Goal: Task Accomplishment & Management: Manage account settings

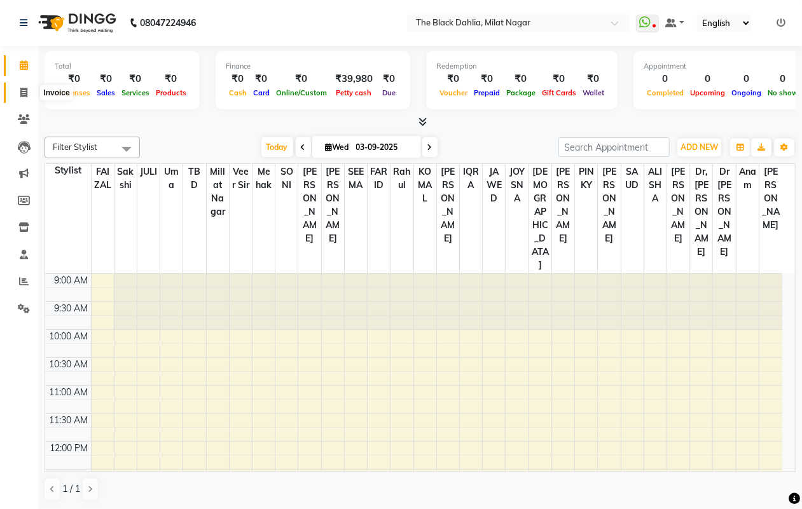
click at [16, 94] on span at bounding box center [24, 93] width 22 height 15
select select "4335"
select select "service"
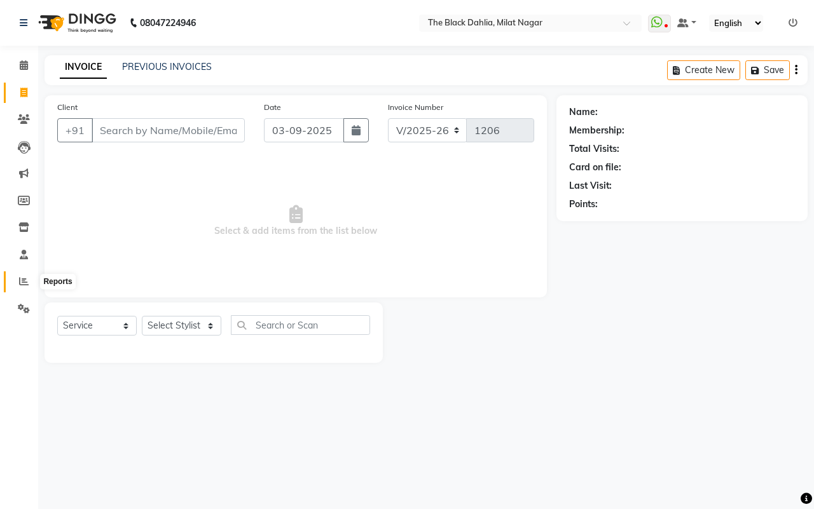
click at [13, 280] on span at bounding box center [24, 282] width 22 height 15
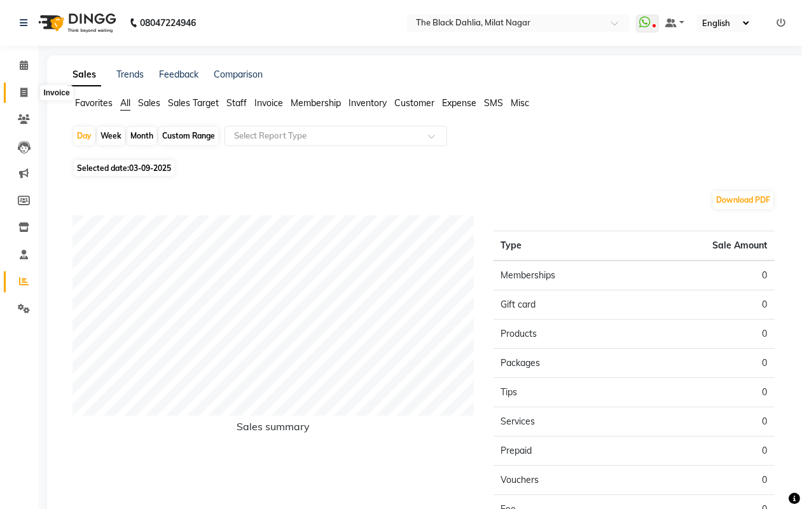
click at [29, 94] on span at bounding box center [24, 93] width 22 height 15
select select "4335"
select select "service"
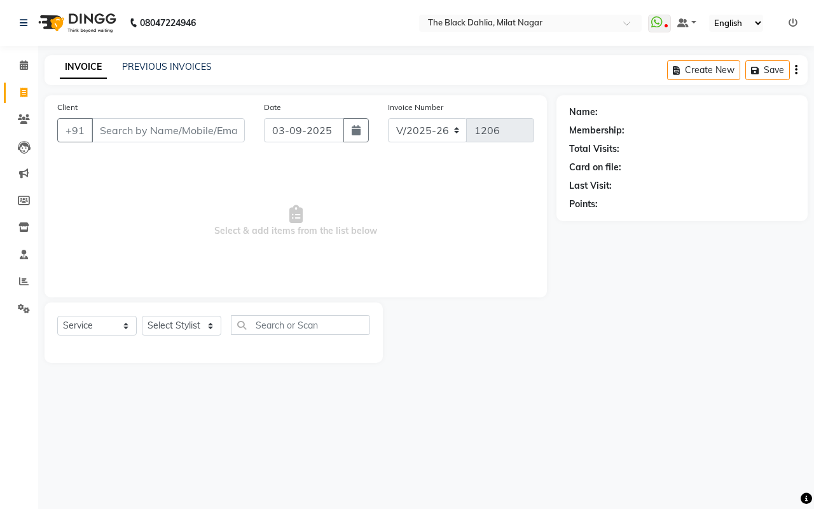
click at [160, 60] on div "PREVIOUS INVOICES" at bounding box center [167, 66] width 90 height 13
click at [167, 64] on link "PREVIOUS INVOICES" at bounding box center [167, 66] width 90 height 11
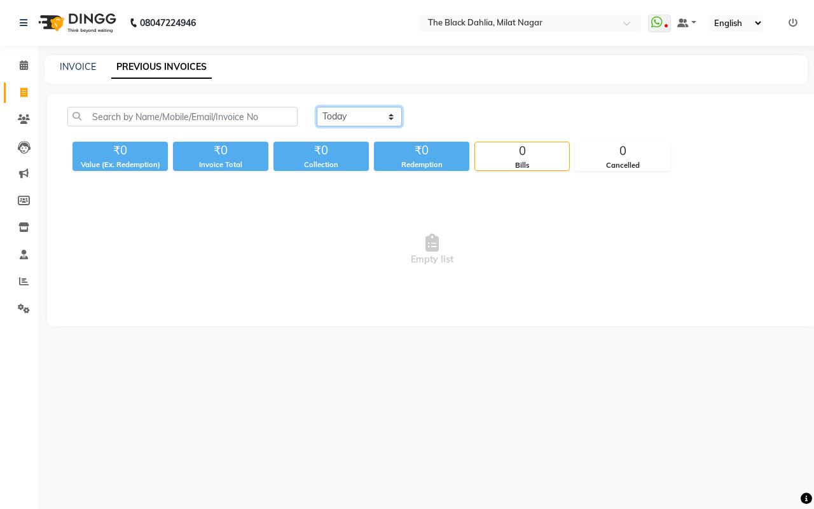
click at [347, 122] on select "[DATE] [DATE] Custom Range" at bounding box center [359, 117] width 85 height 20
select select "[DATE]"
click at [317, 107] on select "[DATE] [DATE] Custom Range" at bounding box center [359, 117] width 85 height 20
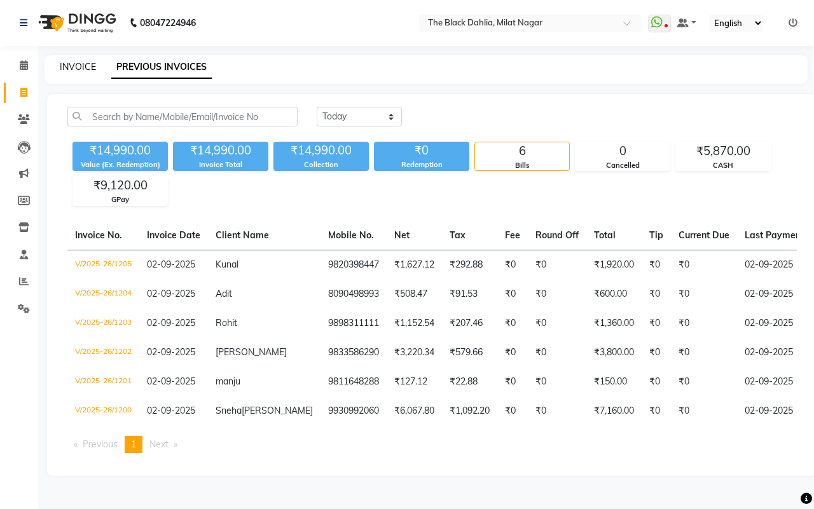
click at [86, 70] on link "INVOICE" at bounding box center [78, 66] width 36 height 11
select select "service"
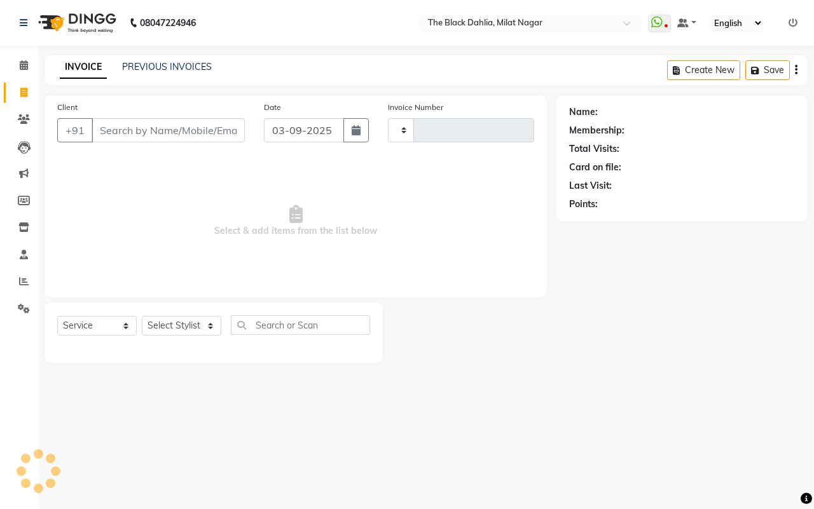
type input "1206"
select select "4335"
click at [161, 74] on div "INVOICE PREVIOUS INVOICES" at bounding box center [136, 67] width 183 height 15
click at [189, 71] on link "PREVIOUS INVOICES" at bounding box center [167, 66] width 90 height 11
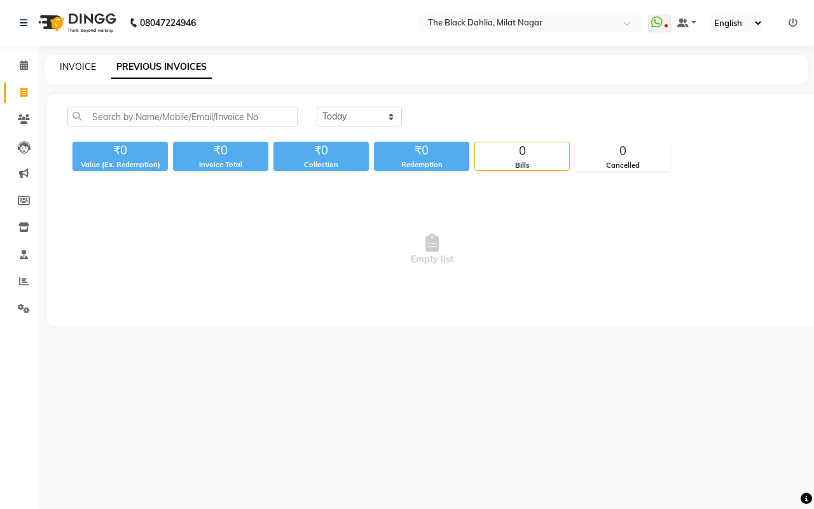
click at [85, 61] on link "INVOICE" at bounding box center [78, 66] width 36 height 11
select select "4335"
select select "service"
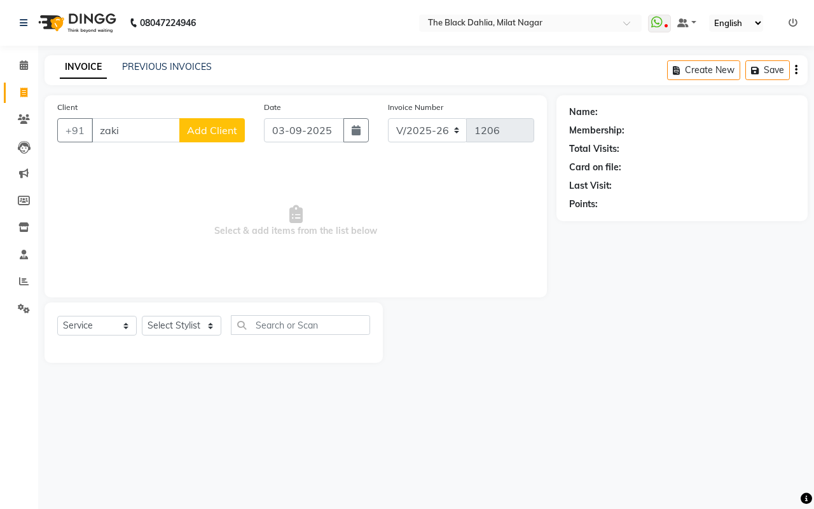
type input "zakir"
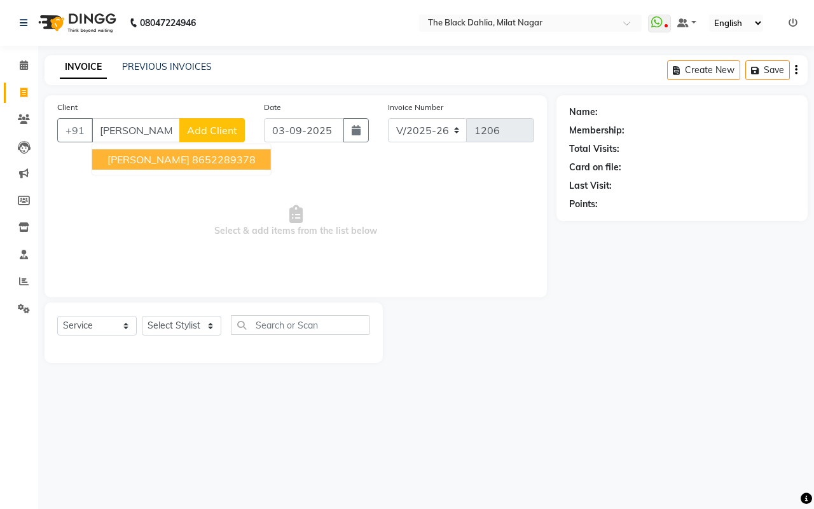
drag, startPoint x: 167, startPoint y: 130, endPoint x: 0, endPoint y: 110, distance: 167.9
click at [0, 110] on app-home "08047224946 Select Location × The Black Dahlia, Milat Nagar WhatsApp Status ✕ S…" at bounding box center [407, 191] width 814 height 382
click at [195, 160] on span "90731" at bounding box center [211, 159] width 32 height 13
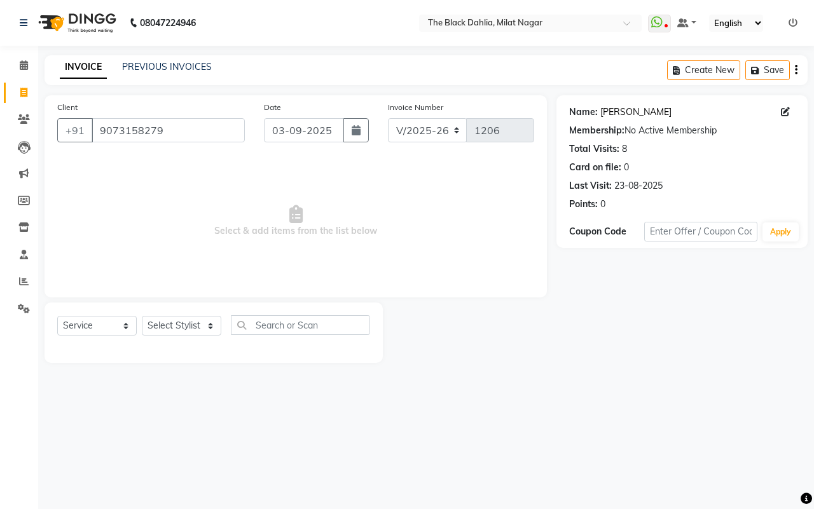
click at [622, 113] on link "Debjani" at bounding box center [635, 112] width 71 height 13
drag, startPoint x: 180, startPoint y: 137, endPoint x: 60, endPoint y: 146, distance: 119.9
click at [60, 146] on div "Client +91 9073158279" at bounding box center [151, 126] width 207 height 52
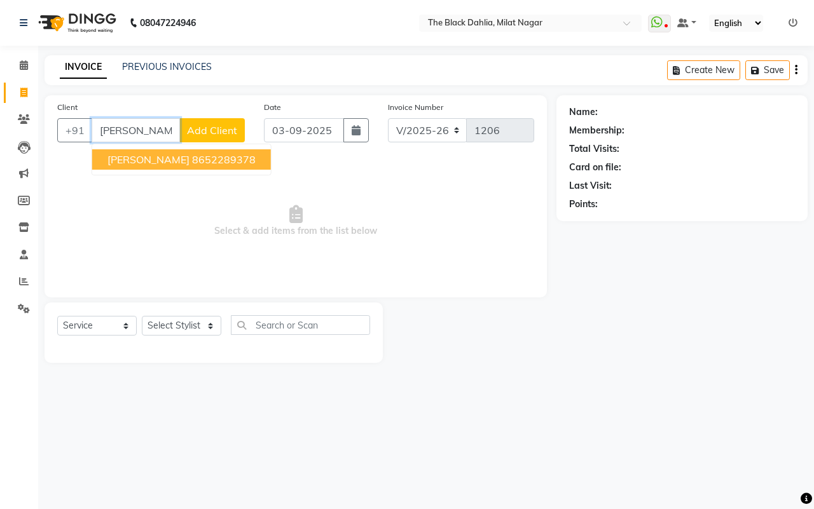
click at [192, 160] on ngb-highlight "8652289378" at bounding box center [224, 159] width 64 height 13
type input "8652289378"
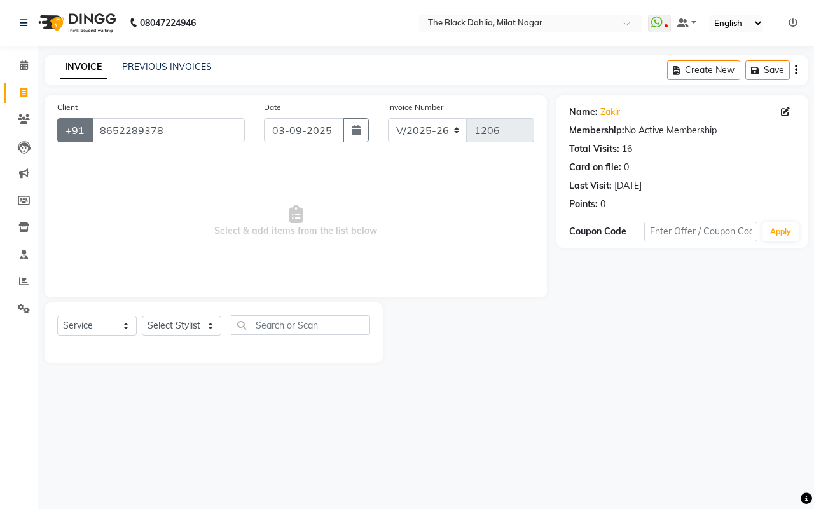
drag, startPoint x: 179, startPoint y: 153, endPoint x: 73, endPoint y: 132, distance: 108.3
click at [73, 132] on div "Client +91 8652289378 Date 03-09-2025 Invoice Number V/2025 V/2025-26 1206 Sele…" at bounding box center [296, 196] width 502 height 202
click at [201, 125] on input "8652289378" at bounding box center [168, 130] width 153 height 24
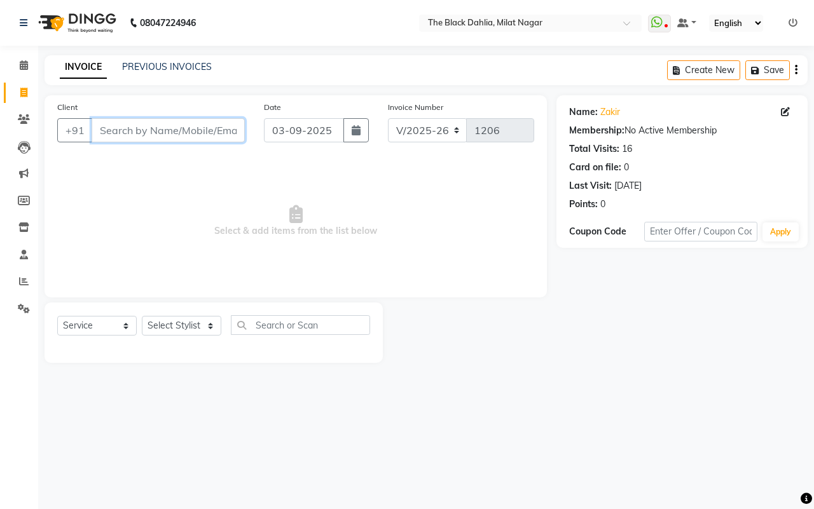
type input "b"
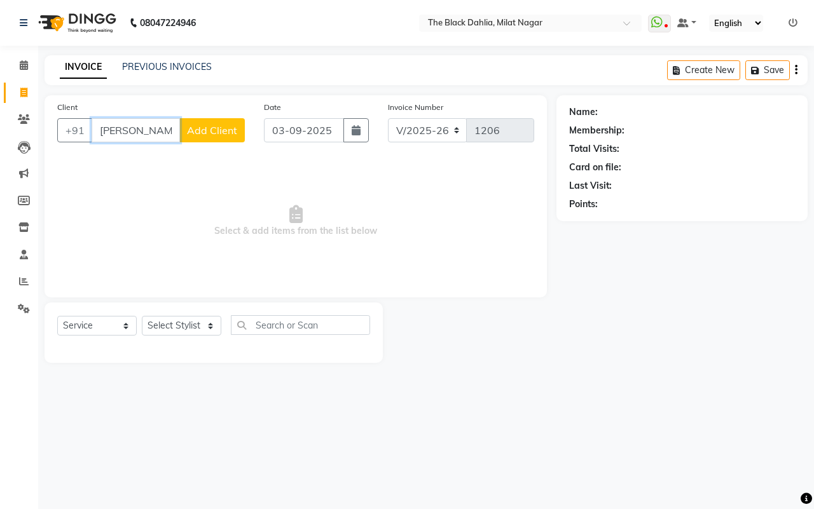
drag, startPoint x: 160, startPoint y: 128, endPoint x: 99, endPoint y: 125, distance: 60.5
click at [99, 125] on input "deblina" at bounding box center [136, 130] width 88 height 24
click at [179, 127] on input "deblina" at bounding box center [136, 130] width 88 height 24
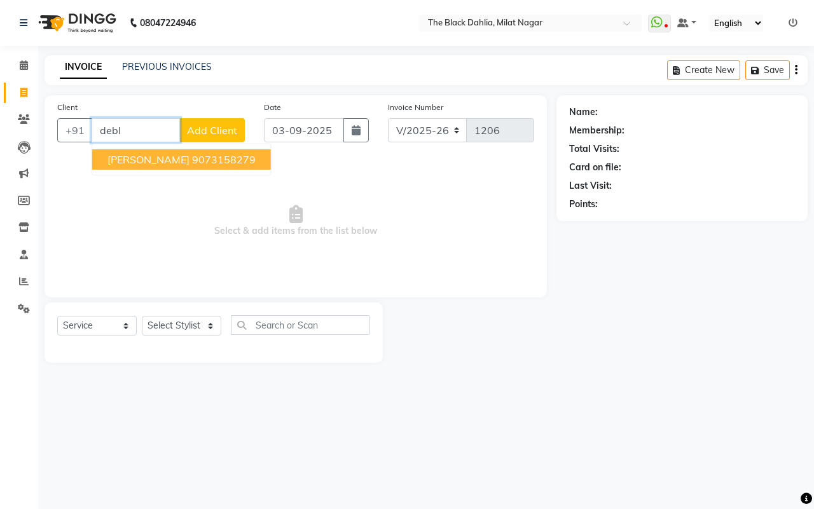
type input "debli"
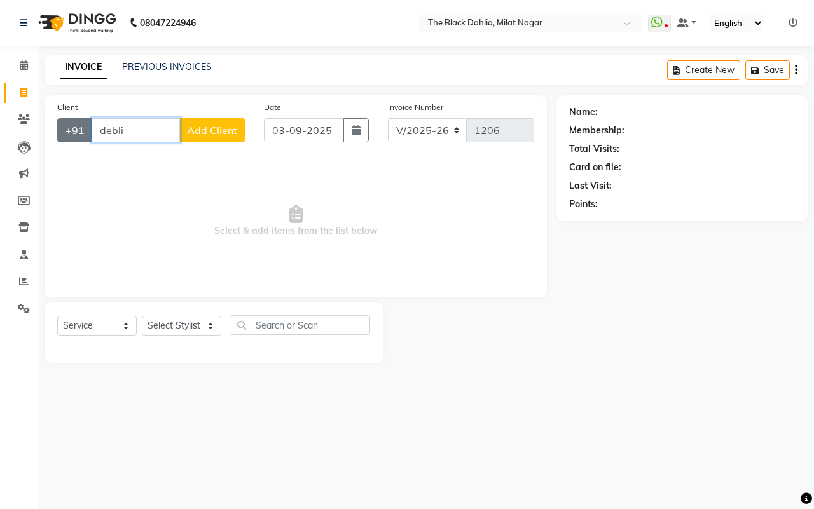
drag, startPoint x: 177, startPoint y: 127, endPoint x: 69, endPoint y: 125, distance: 108.1
click at [69, 125] on div "+91 debli Add Client" at bounding box center [151, 130] width 188 height 24
type input "6478097484"
click at [102, 129] on input "6478097484" at bounding box center [136, 130] width 88 height 24
drag, startPoint x: 169, startPoint y: 134, endPoint x: 62, endPoint y: 132, distance: 107.5
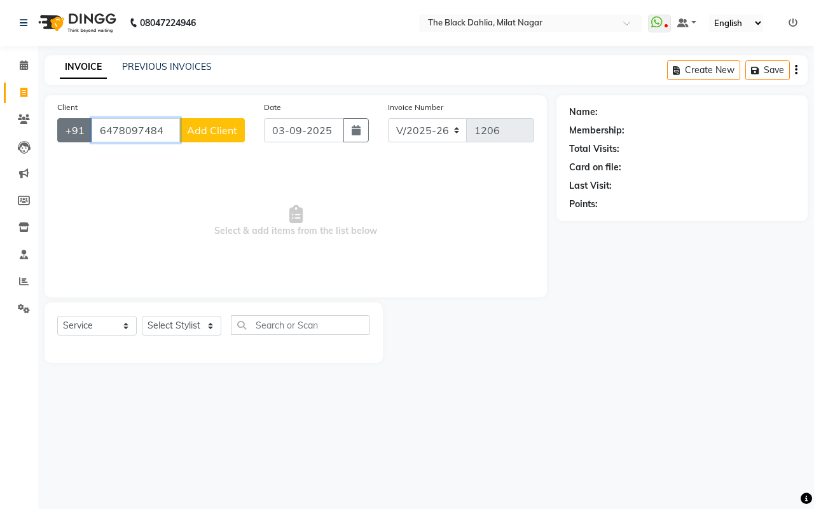
click at [62, 132] on div "+91 6478097484 Add Client" at bounding box center [151, 130] width 188 height 24
click at [191, 75] on div "INVOICE PREVIOUS INVOICES Create New Save" at bounding box center [426, 70] width 763 height 30
click at [191, 74] on div "INVOICE PREVIOUS INVOICES" at bounding box center [136, 67] width 183 height 15
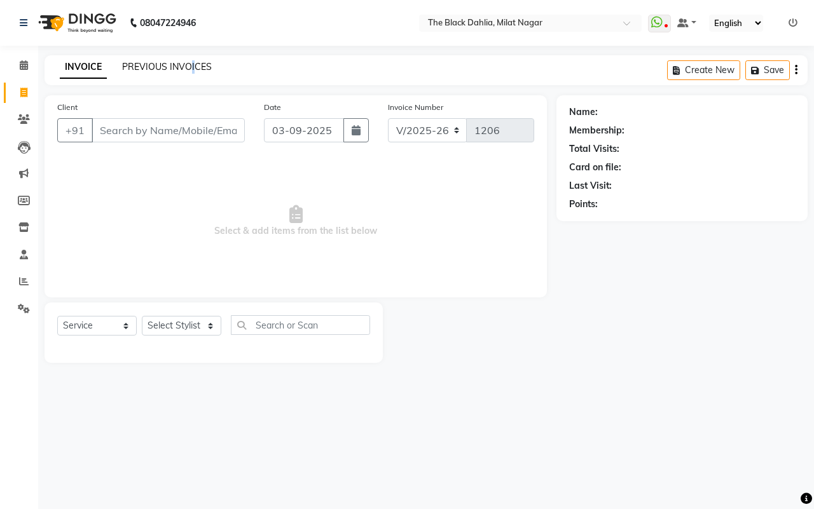
click at [186, 66] on link "PREVIOUS INVOICES" at bounding box center [167, 66] width 90 height 11
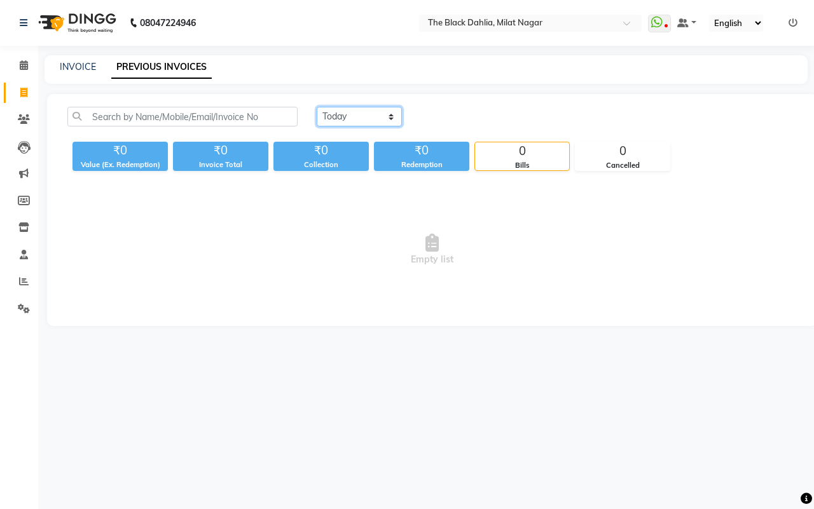
click at [348, 120] on select "[DATE] [DATE] Custom Range" at bounding box center [359, 117] width 85 height 20
select select "yesterday"
click at [317, 107] on select "[DATE] [DATE] Custom Range" at bounding box center [359, 117] width 85 height 20
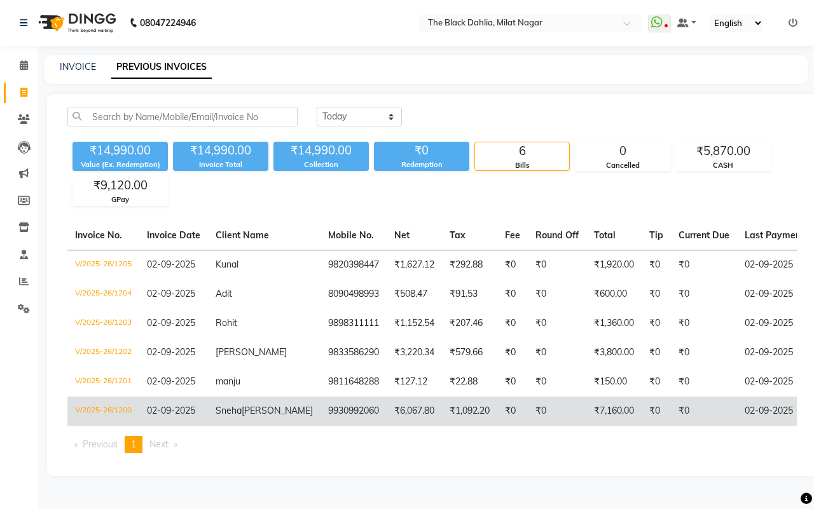
click at [456, 413] on td "₹1,092.20" at bounding box center [469, 411] width 55 height 29
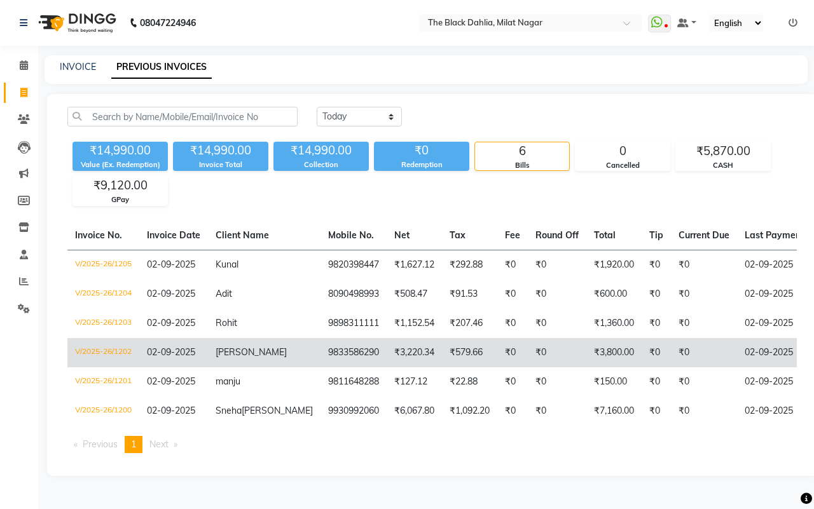
click at [321, 348] on td "9833586290" at bounding box center [354, 352] width 66 height 29
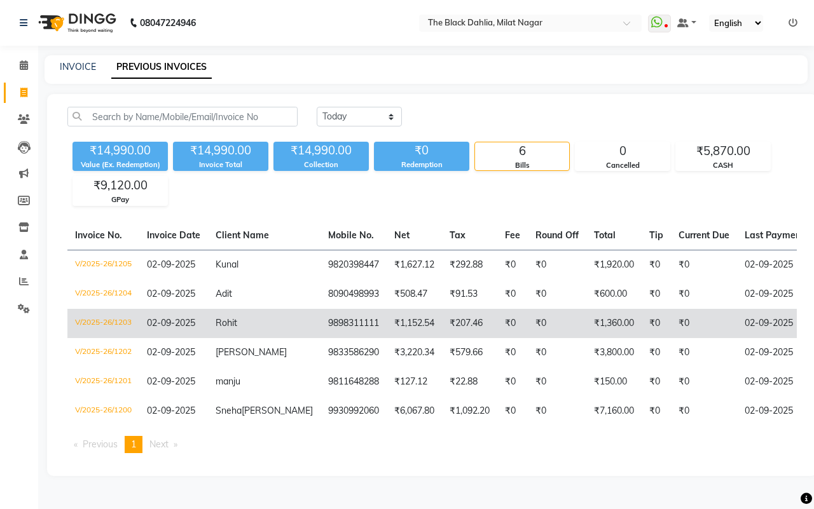
click at [671, 322] on td "₹0" at bounding box center [704, 323] width 66 height 29
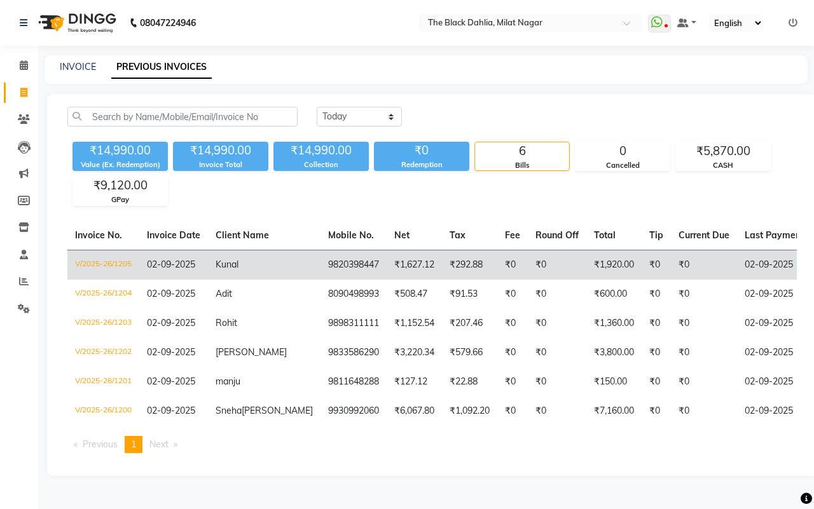
click at [387, 271] on td "₹1,627.12" at bounding box center [414, 265] width 55 height 30
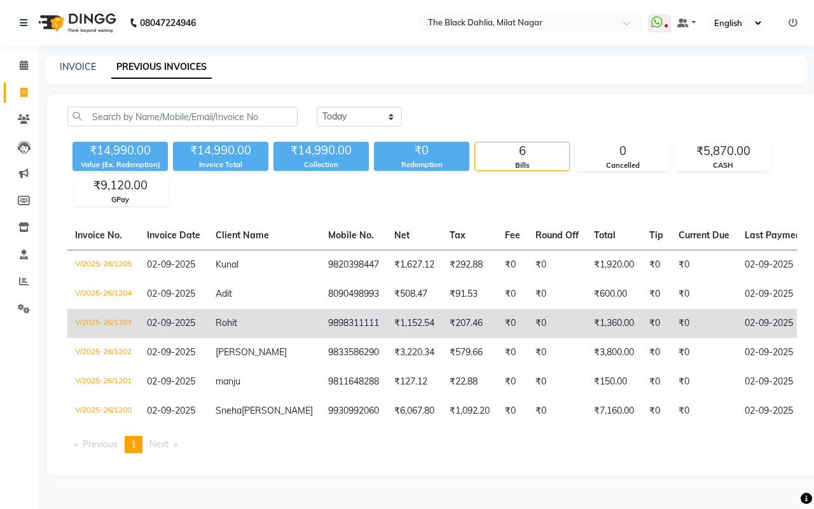
click at [442, 328] on td "₹207.46" at bounding box center [469, 323] width 55 height 29
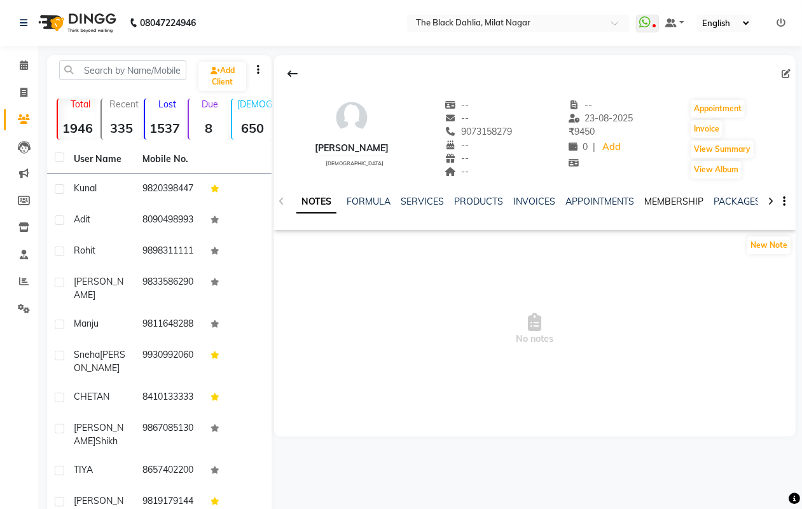
click at [665, 198] on link "MEMBERSHIP" at bounding box center [673, 201] width 59 height 11
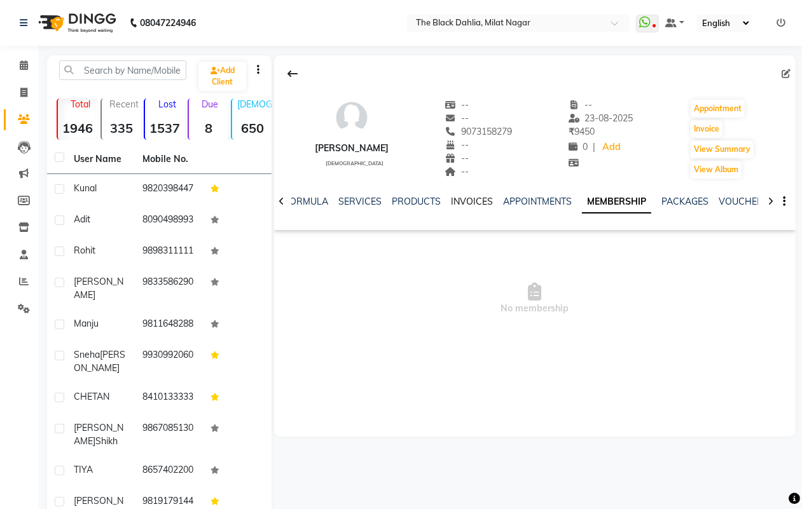
click at [474, 201] on link "INVOICES" at bounding box center [472, 201] width 42 height 11
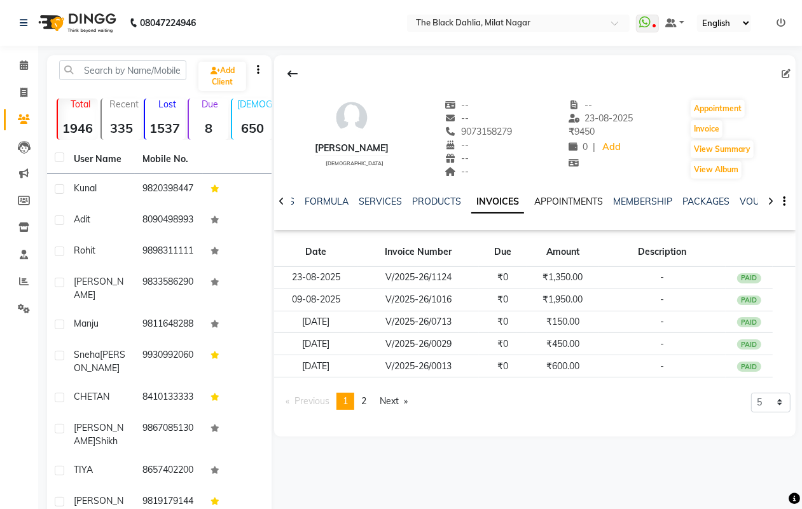
click at [571, 204] on link "APPOINTMENTS" at bounding box center [568, 201] width 69 height 11
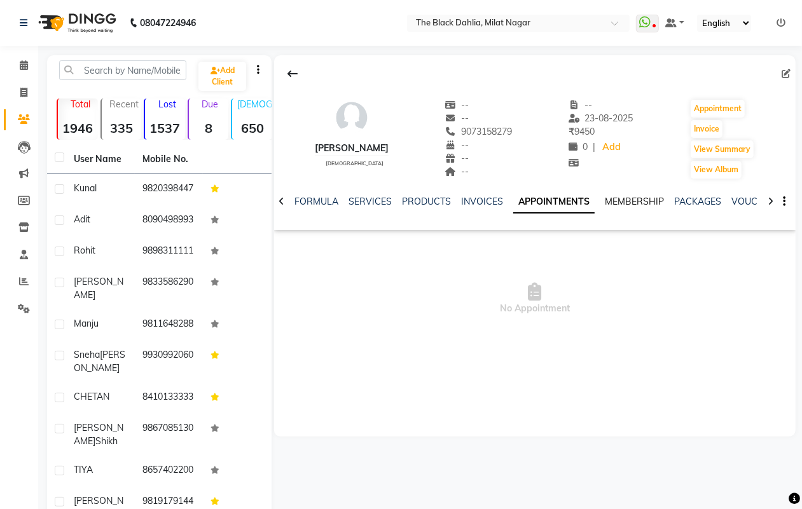
click at [616, 202] on link "MEMBERSHIP" at bounding box center [634, 201] width 59 height 11
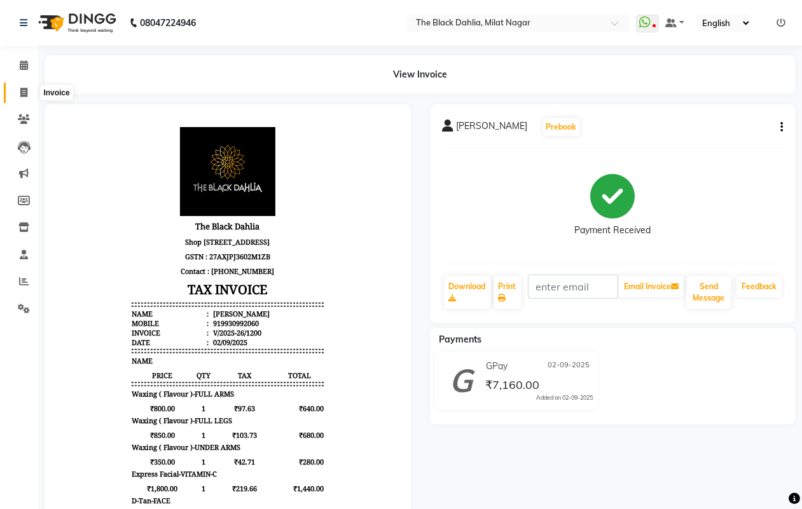
click at [27, 93] on icon at bounding box center [23, 93] width 7 height 10
select select "service"
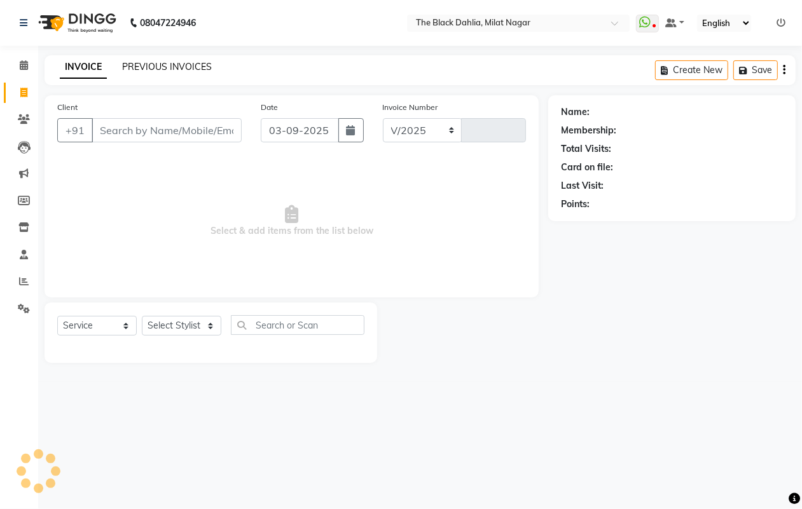
select select "4335"
type input "1206"
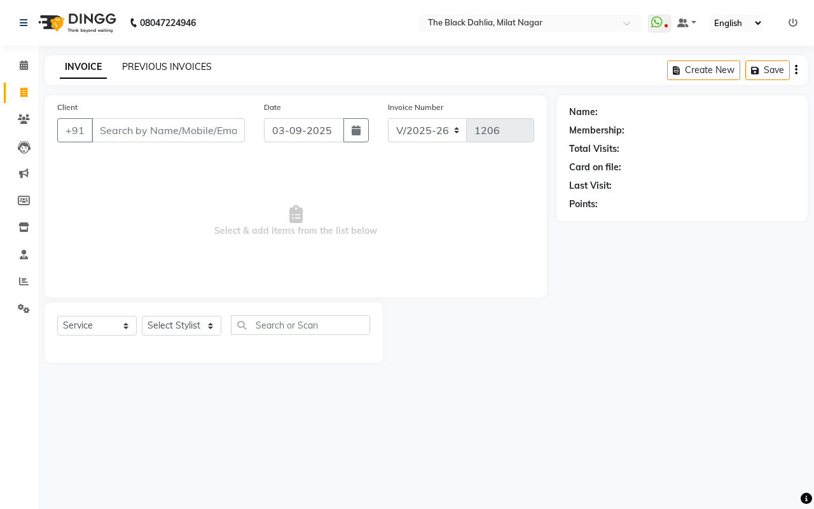
click at [140, 64] on link "PREVIOUS INVOICES" at bounding box center [167, 66] width 90 height 11
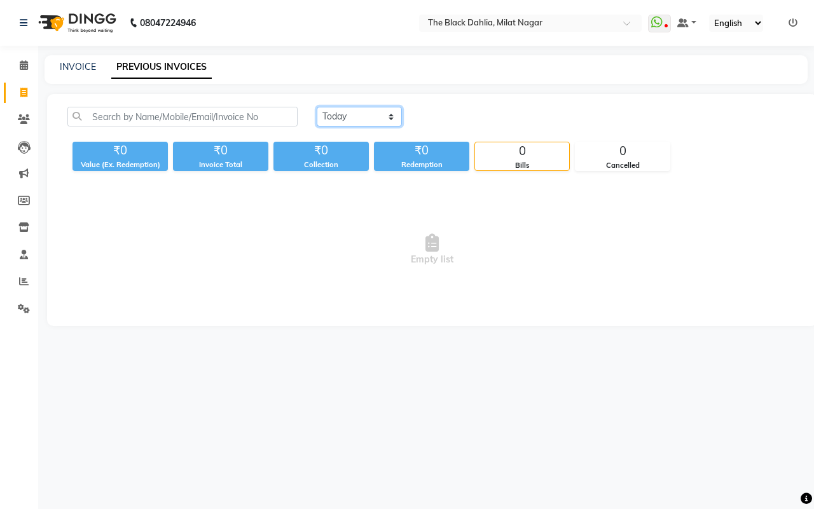
click at [347, 113] on select "Today Yesterday Custom Range" at bounding box center [359, 117] width 85 height 20
select select "yesterday"
click at [317, 107] on select "Today Yesterday Custom Range" at bounding box center [359, 117] width 85 height 20
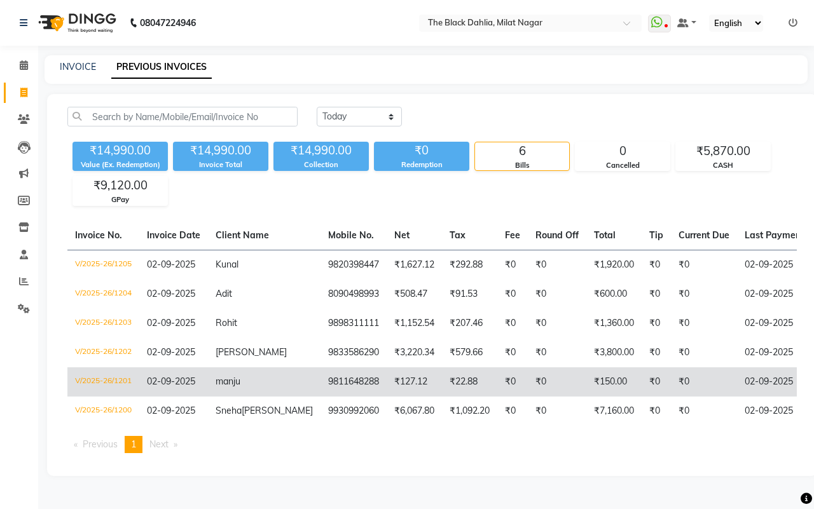
click at [542, 374] on td "₹0" at bounding box center [557, 382] width 59 height 29
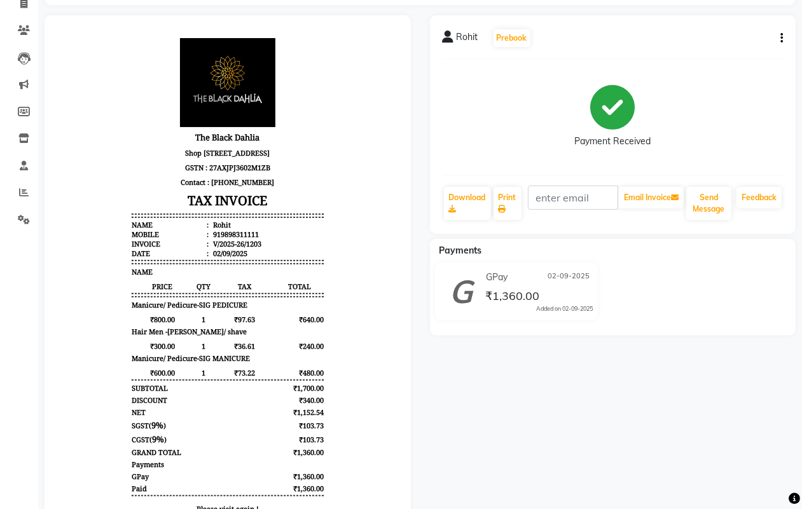
scroll to position [90, 0]
click at [783, 36] on div "Rohit Prebook Payment Received Download Print Email Invoice Send Message Feedba…" at bounding box center [613, 124] width 366 height 219
click at [779, 36] on button "button" at bounding box center [779, 37] width 8 height 13
click at [535, 289] on span "₹1,360.00" at bounding box center [512, 297] width 54 height 18
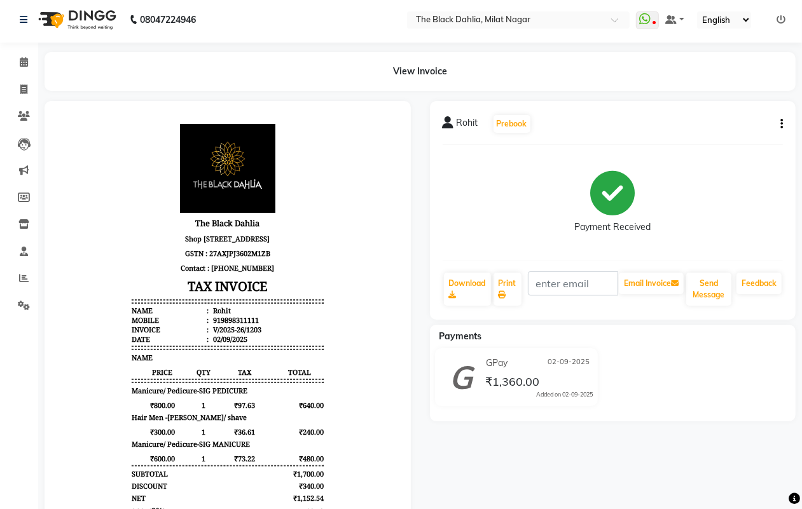
scroll to position [0, 0]
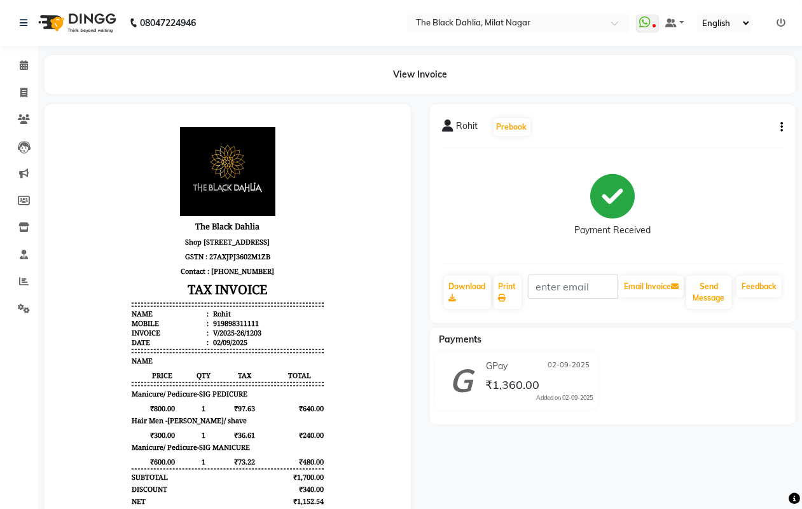
click at [780, 123] on button "button" at bounding box center [779, 127] width 8 height 13
click at [722, 109] on div "Split Service Amount" at bounding box center [718, 112] width 87 height 16
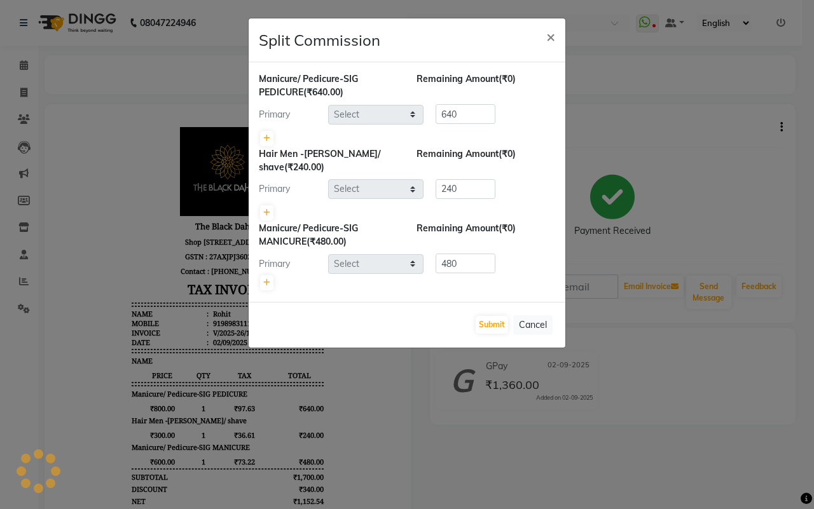
select select "53805"
select select "34615"
click at [550, 33] on span "×" at bounding box center [550, 36] width 9 height 19
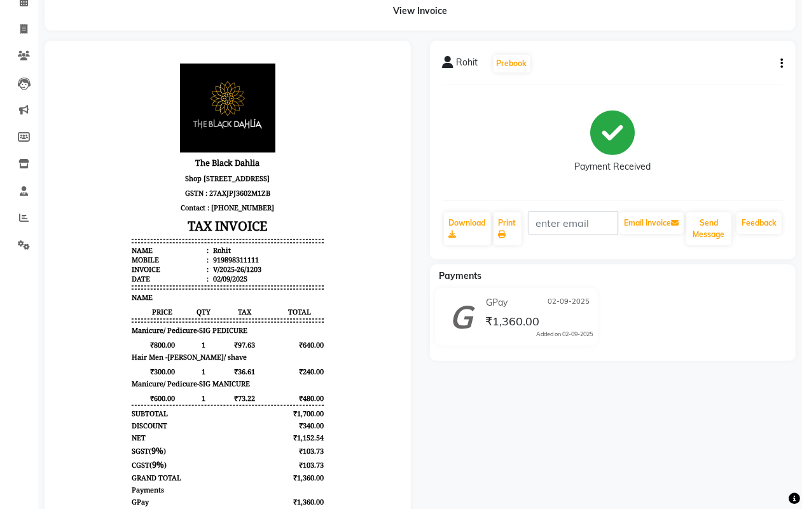
scroll to position [169, 0]
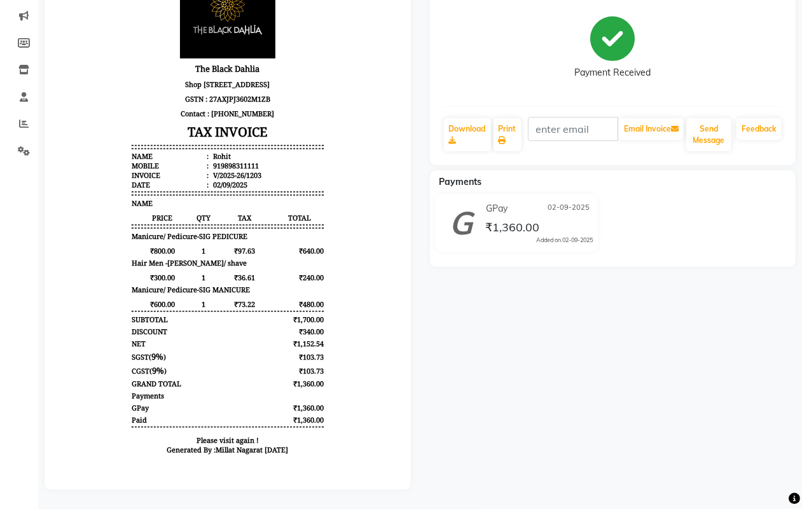
click at [565, 202] on span "02-09-2025" at bounding box center [569, 208] width 42 height 13
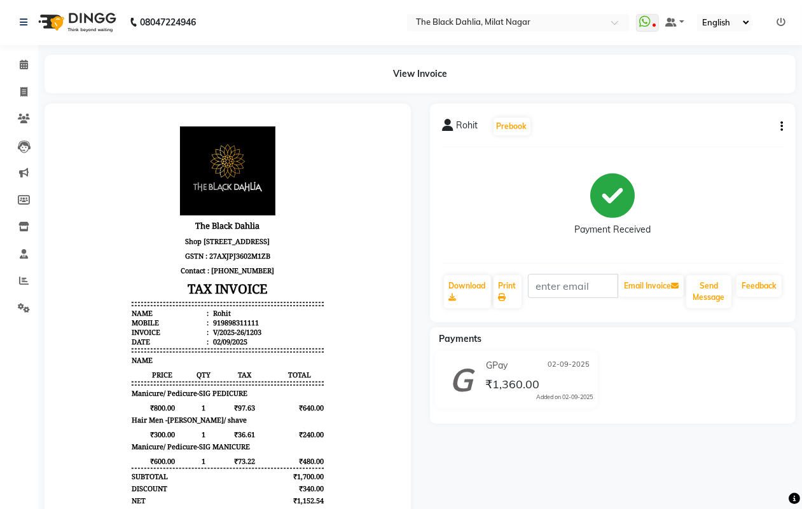
scroll to position [0, 0]
click at [782, 128] on icon "button" at bounding box center [781, 127] width 3 height 1
click at [456, 150] on div "Rohit Prebook Payment Received Download Print Email Invoice Send Message Feedba…" at bounding box center [613, 213] width 366 height 219
click at [515, 360] on div "GPay 02-09-2025" at bounding box center [538, 367] width 110 height 20
click at [484, 359] on div "GPay 02-09-2025" at bounding box center [538, 367] width 110 height 20
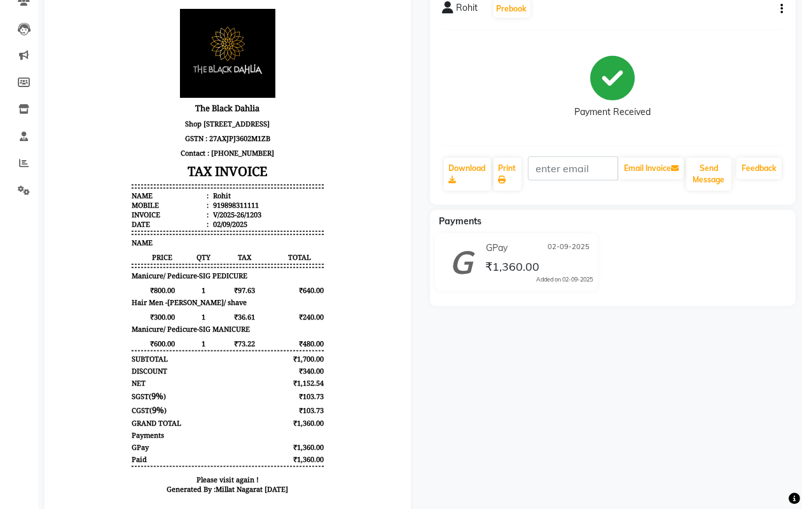
scroll to position [90, 0]
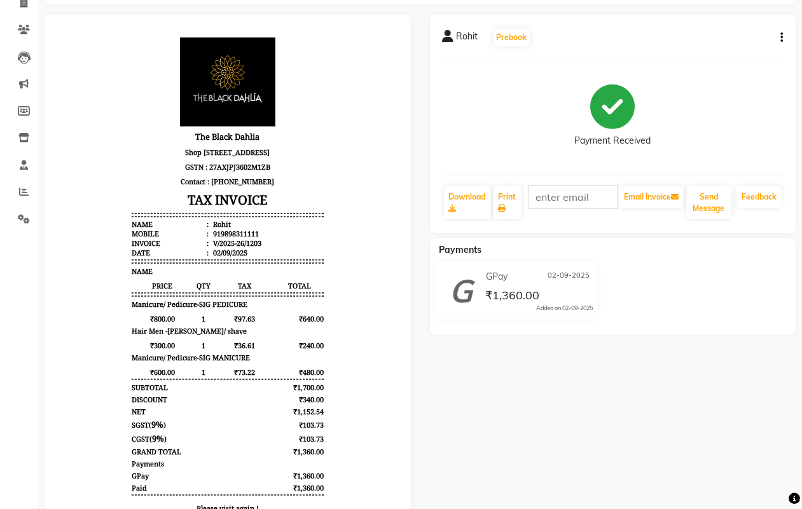
click at [485, 284] on div "GPay 02-09-2025" at bounding box center [538, 277] width 110 height 20
click at [449, 252] on span "Payments" at bounding box center [460, 249] width 43 height 11
click at [473, 251] on span "Payments" at bounding box center [460, 249] width 43 height 11
click at [533, 267] on div "GPay 02-09-2025" at bounding box center [538, 277] width 110 height 20
click at [211, 270] on div "NAME" at bounding box center [227, 271] width 192 height 10
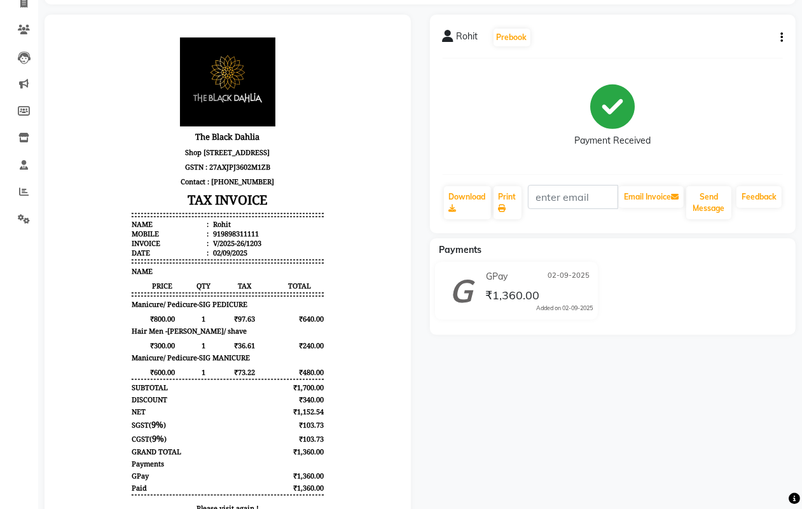
click at [513, 319] on div "GPay 02-09-2025 ₹1,360.00 Added on 02-09-2025" at bounding box center [516, 291] width 183 height 58
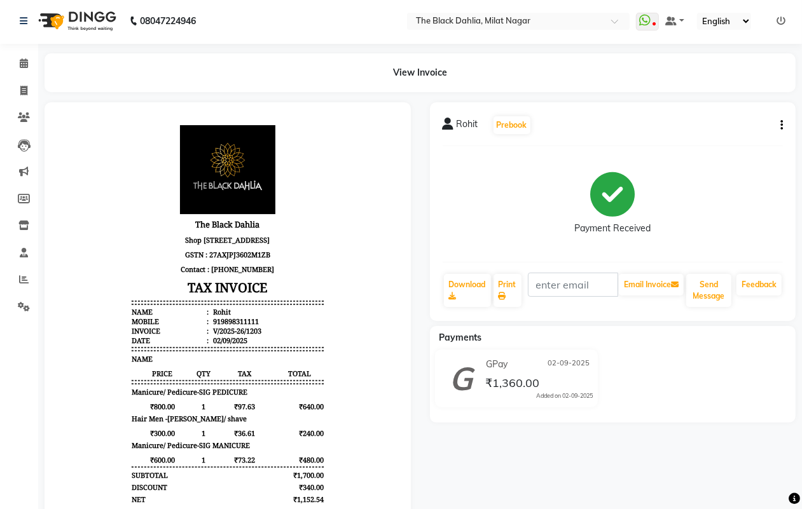
scroll to position [0, 0]
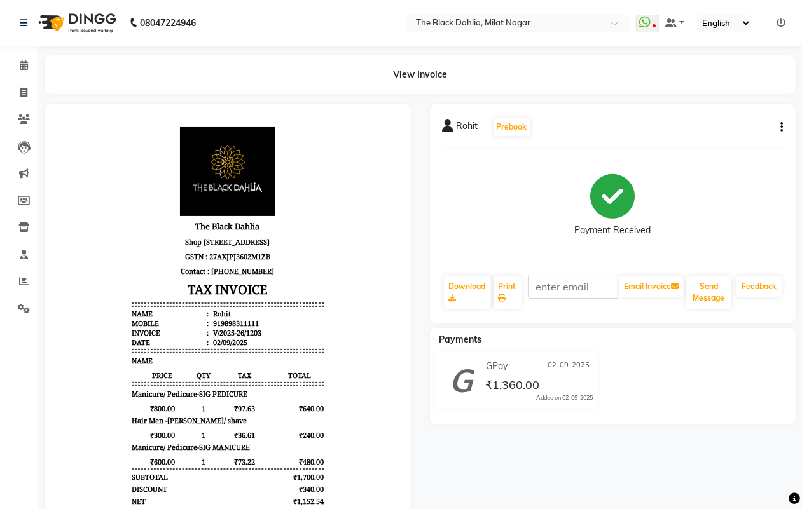
click at [779, 123] on button "button" at bounding box center [779, 127] width 8 height 13
click at [531, 162] on div "Payment Received" at bounding box center [613, 205] width 341 height 95
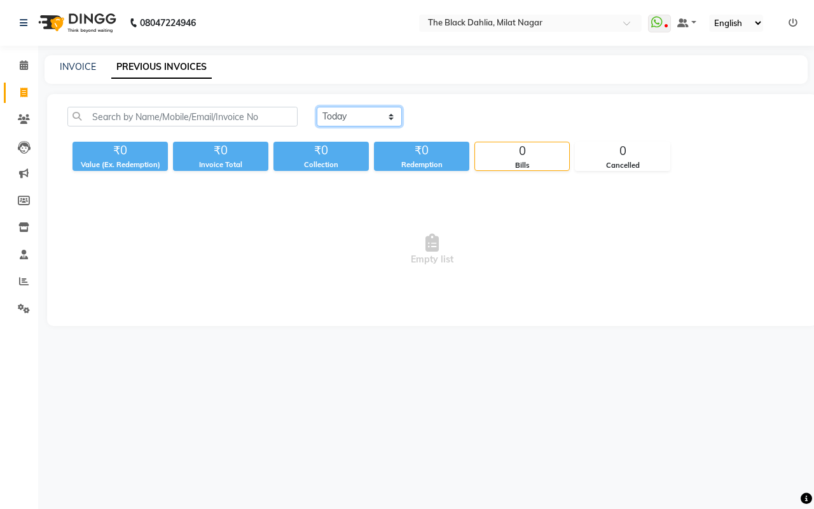
click at [358, 121] on select "[DATE] [DATE] Custom Range" at bounding box center [359, 117] width 85 height 20
select select "[DATE]"
click at [317, 107] on select "[DATE] [DATE] Custom Range" at bounding box center [359, 117] width 85 height 20
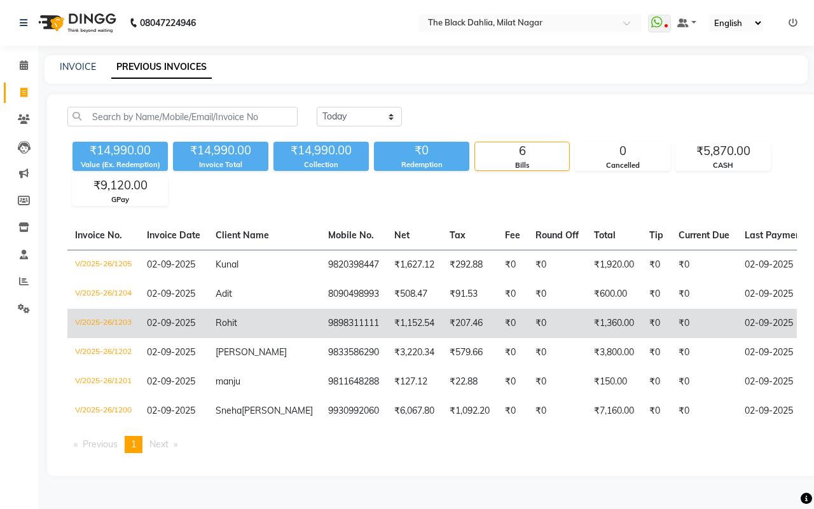
click at [528, 326] on td "₹0" at bounding box center [557, 323] width 59 height 29
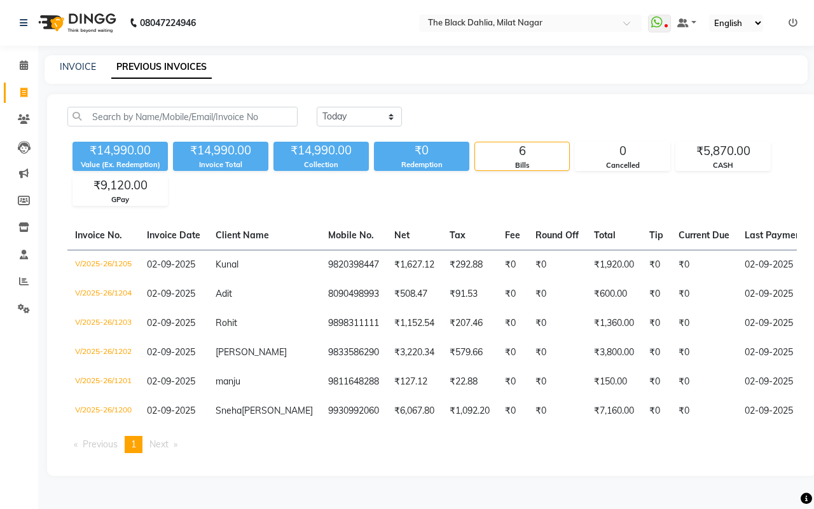
click at [637, 93] on main "INVOICE PREVIOUS INVOICES [DATE] [DATE] Custom Range ₹14,990.00 Value (Ex. Rede…" at bounding box center [426, 275] width 776 height 440
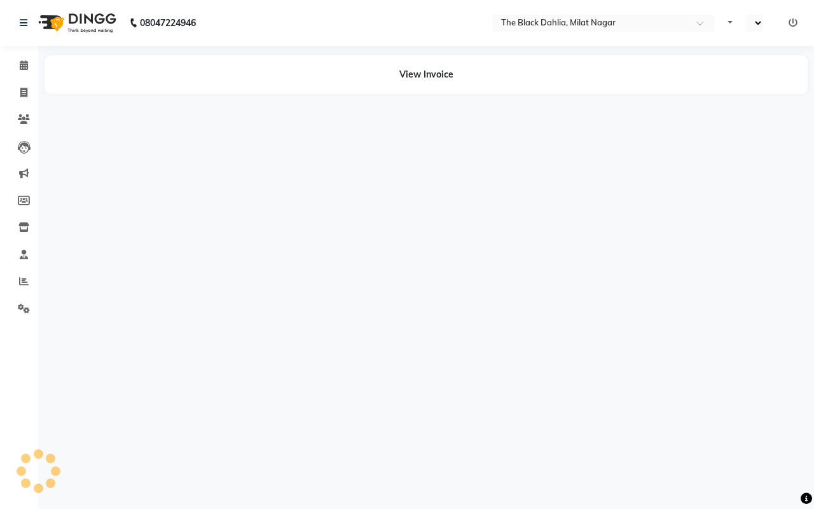
select select "en"
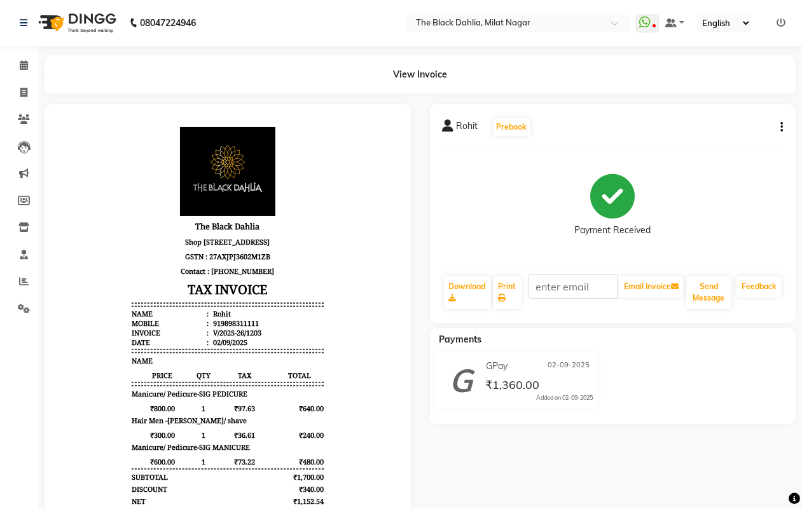
click at [319, 149] on body "The Black Dahlia Shop No.9 RNA Eclat, Yamuna Nagar Rd, Opp Milat nagar goround,…" at bounding box center [227, 372] width 331 height 503
click at [18, 93] on span at bounding box center [24, 93] width 22 height 15
select select "service"
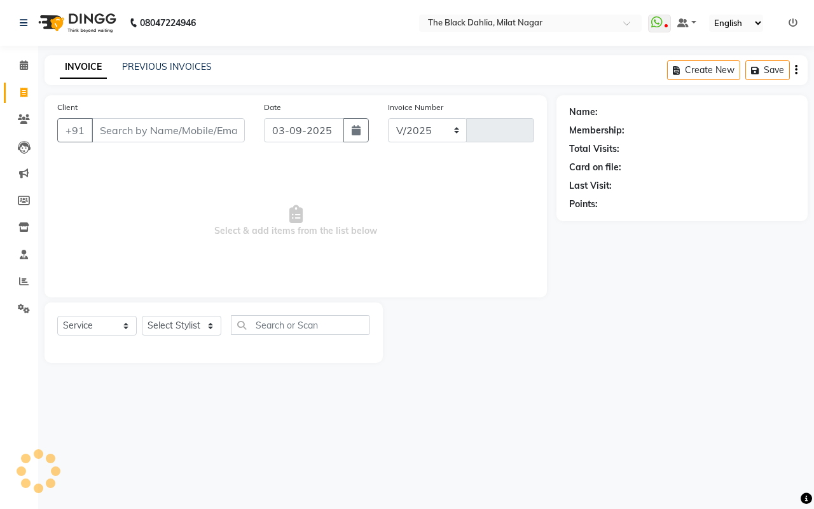
select select "4335"
type input "1206"
click at [16, 275] on span at bounding box center [24, 282] width 22 height 15
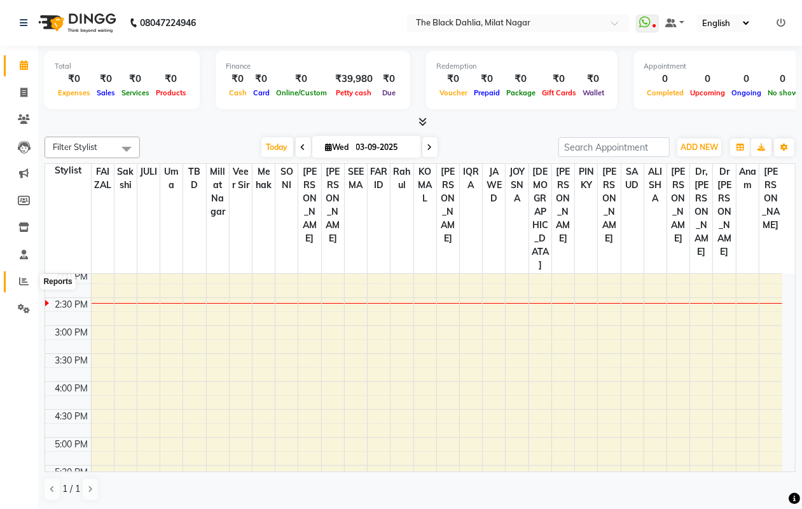
click at [22, 287] on span at bounding box center [24, 282] width 22 height 15
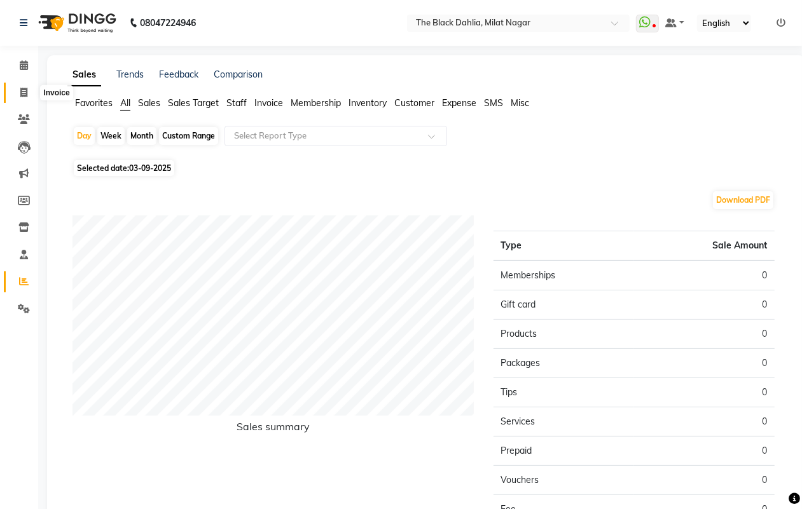
click at [23, 99] on span at bounding box center [24, 93] width 22 height 15
select select "service"
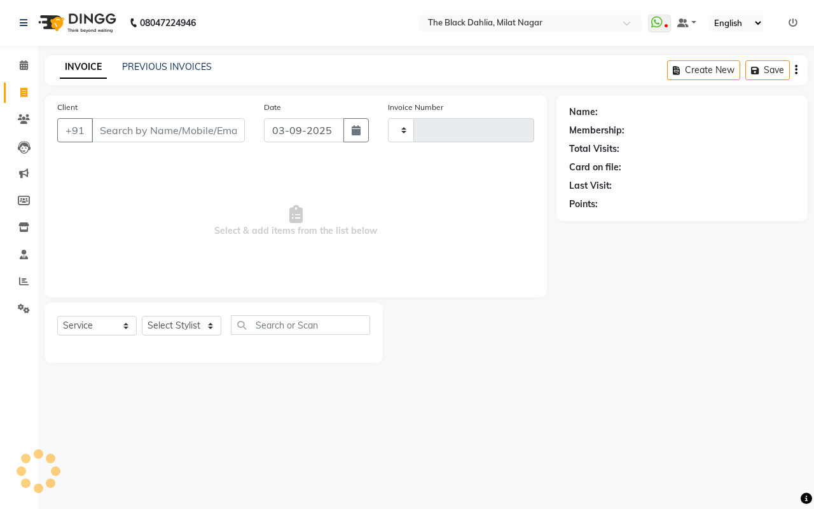
type input "1206"
select select "4335"
click at [21, 287] on span at bounding box center [24, 282] width 22 height 15
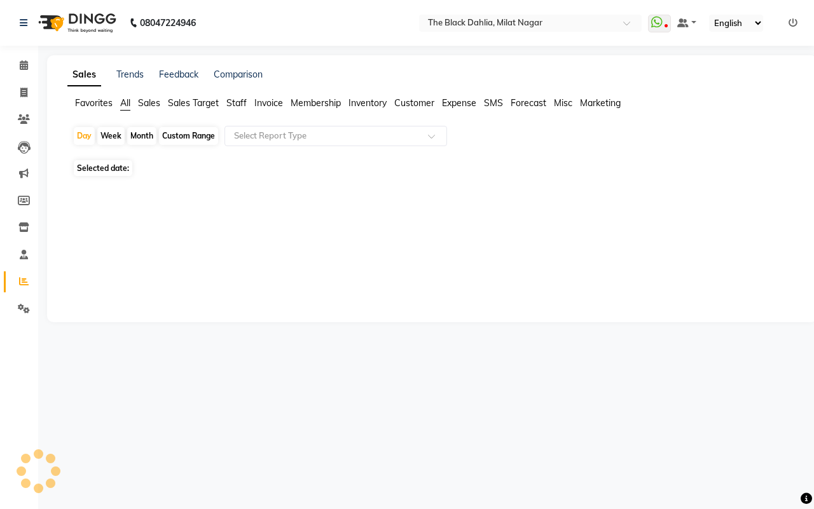
click at [186, 134] on div "Custom Range" at bounding box center [188, 136] width 59 height 18
select select "9"
select select "2025"
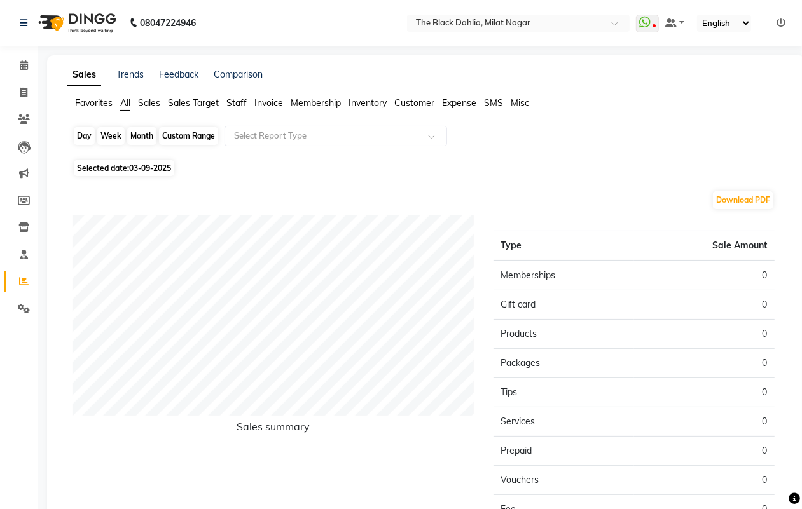
click at [192, 141] on div "Custom Range" at bounding box center [188, 136] width 59 height 18
select select "9"
select select "2025"
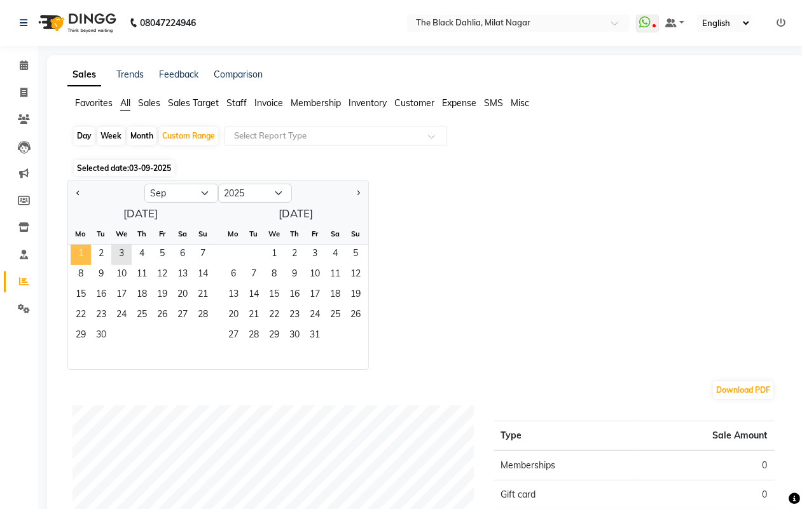
click at [78, 251] on span "1" at bounding box center [81, 255] width 20 height 20
click at [100, 340] on span "30" at bounding box center [101, 336] width 20 height 20
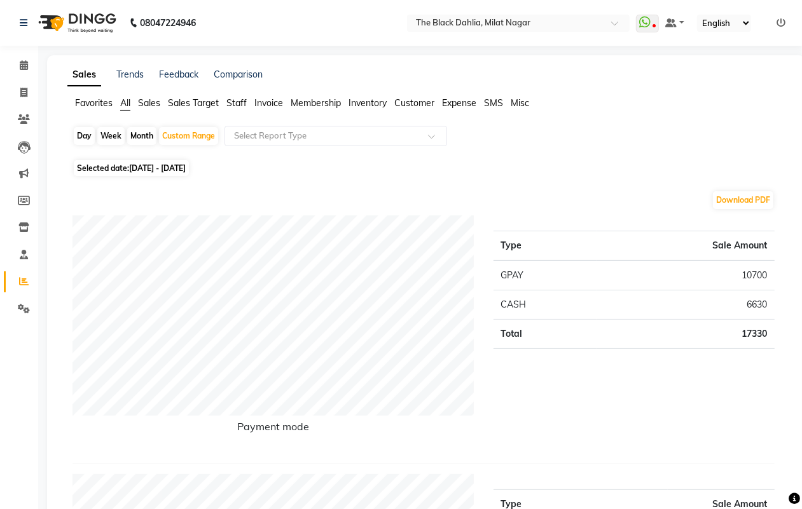
click at [186, 170] on span "01-09-2025 - 30-09-2025" at bounding box center [157, 168] width 57 height 10
select select "9"
select select "2025"
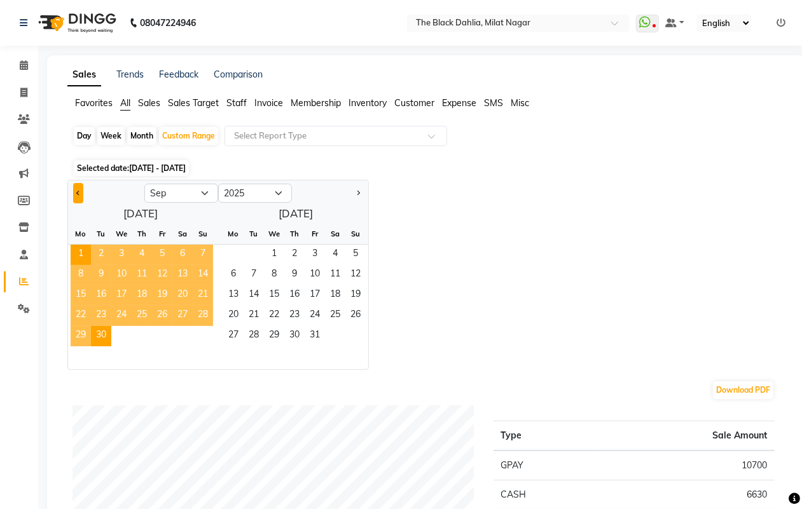
click at [75, 191] on button "Previous month" at bounding box center [78, 193] width 10 height 20
select select "8"
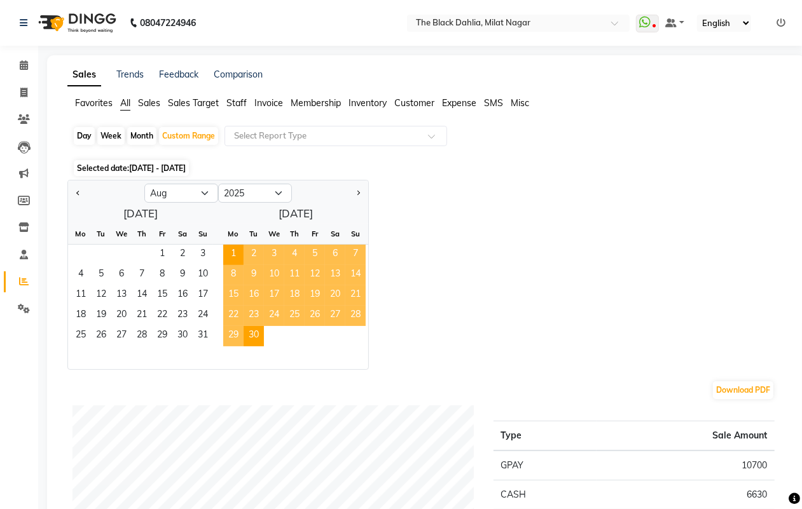
click at [153, 242] on div "Fr" at bounding box center [162, 234] width 20 height 20
click at [160, 249] on span "1" at bounding box center [162, 255] width 20 height 20
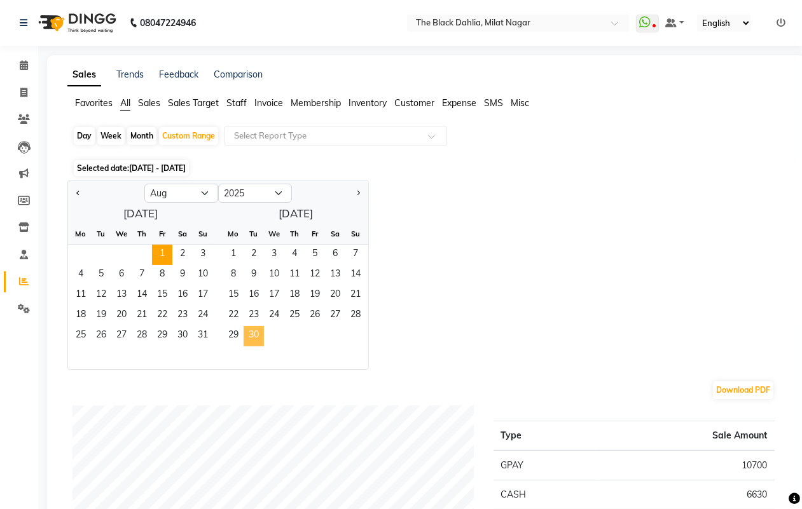
click at [258, 336] on span "30" at bounding box center [254, 336] width 20 height 20
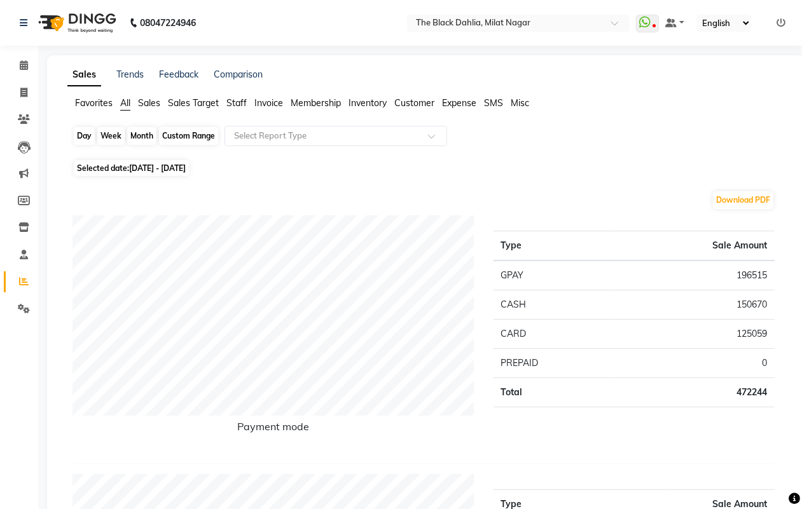
click at [202, 131] on div "Custom Range" at bounding box center [188, 136] width 59 height 18
select select "8"
select select "2025"
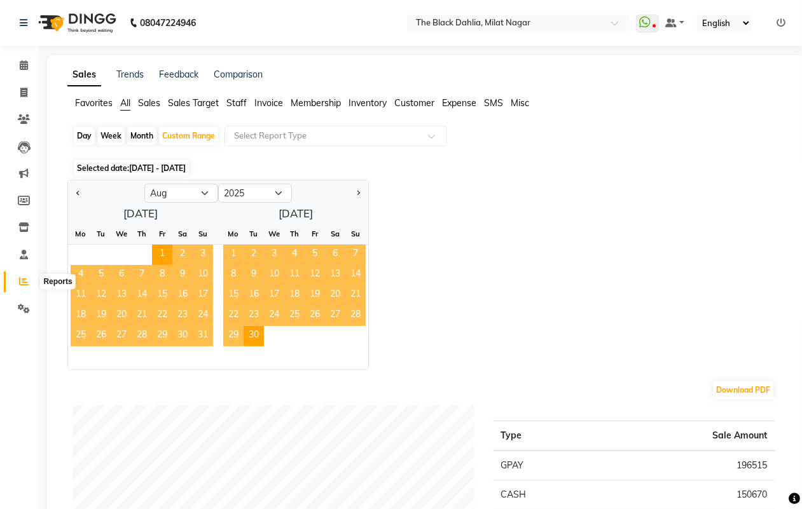
click at [14, 275] on span at bounding box center [24, 282] width 22 height 15
click at [23, 93] on icon at bounding box center [23, 93] width 7 height 10
select select "4335"
select select "service"
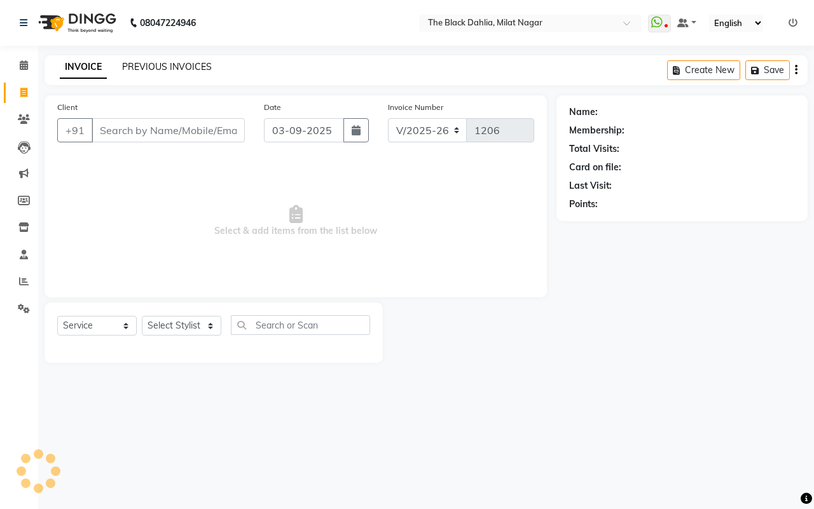
click at [160, 61] on link "PREVIOUS INVOICES" at bounding box center [167, 66] width 90 height 11
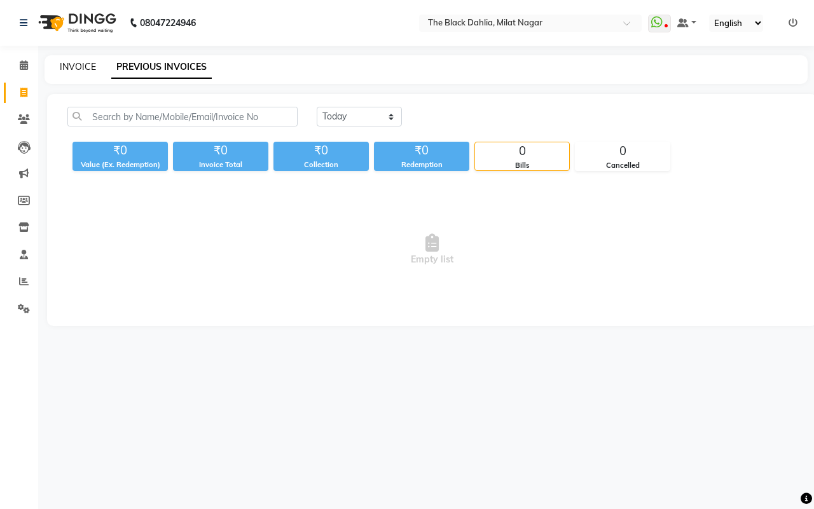
click at [71, 62] on link "INVOICE" at bounding box center [78, 66] width 36 height 11
select select "service"
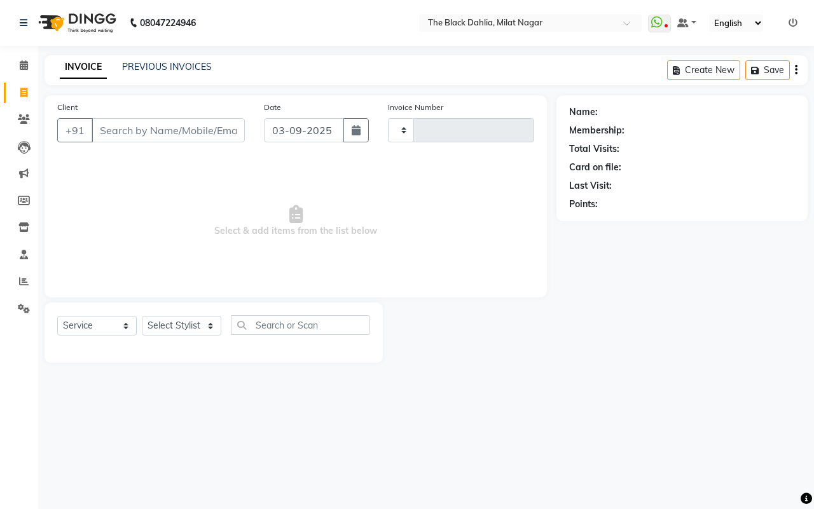
type input "1206"
select select "4335"
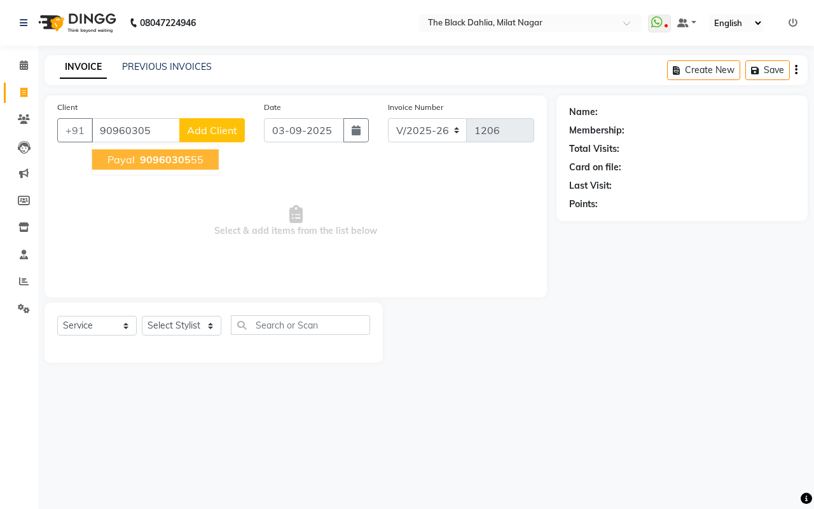
click at [188, 150] on button "Payal 90960305 55" at bounding box center [155, 159] width 127 height 20
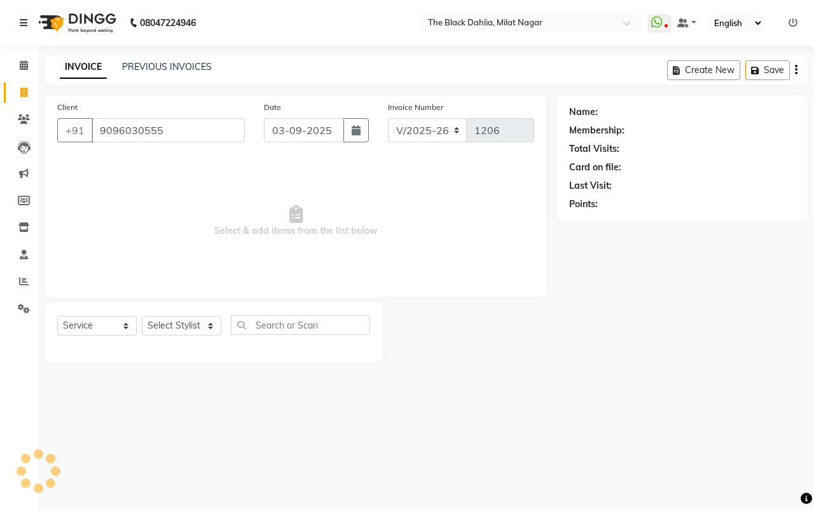
type input "9096030555"
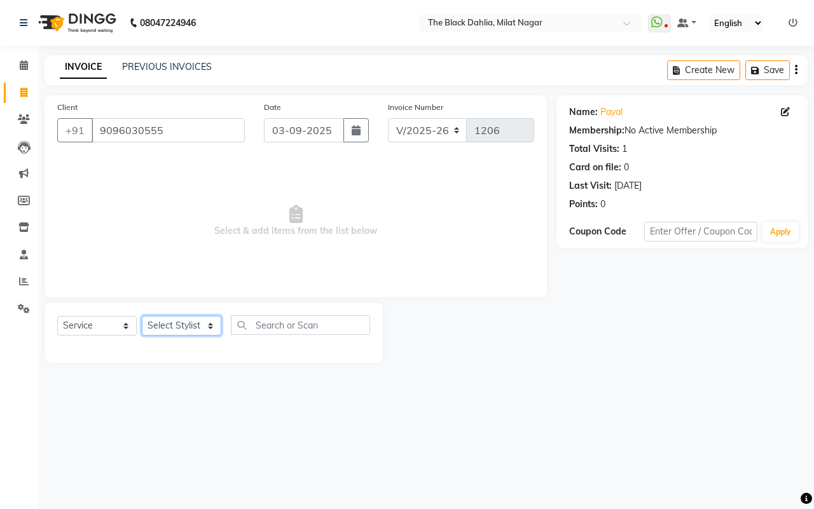
click at [170, 329] on select "Select Stylist [PERSON_NAME] [PERSON_NAME] [PERSON_NAME] Dr [PERSON_NAME],[PERS…" at bounding box center [181, 326] width 79 height 20
click at [142, 316] on select "Select Stylist [PERSON_NAME] [PERSON_NAME] [PERSON_NAME] Dr [PERSON_NAME],[PERS…" at bounding box center [181, 326] width 79 height 20
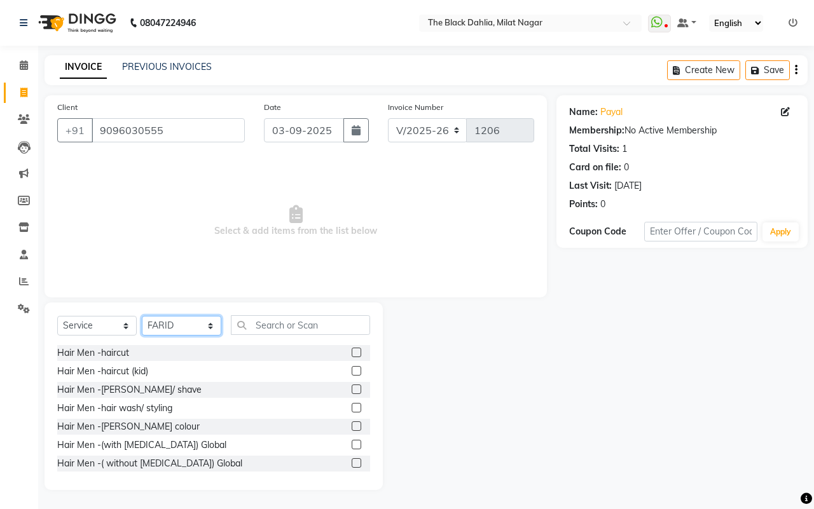
click at [170, 316] on select "Select Stylist [PERSON_NAME] [PERSON_NAME] [PERSON_NAME] Dr [PERSON_NAME],[PERS…" at bounding box center [181, 326] width 79 height 20
select select "62907"
click at [142, 316] on select "Select Stylist [PERSON_NAME] [PERSON_NAME] [PERSON_NAME] Dr [PERSON_NAME],[PERS…" at bounding box center [181, 326] width 79 height 20
click at [290, 317] on input "text" at bounding box center [300, 325] width 139 height 20
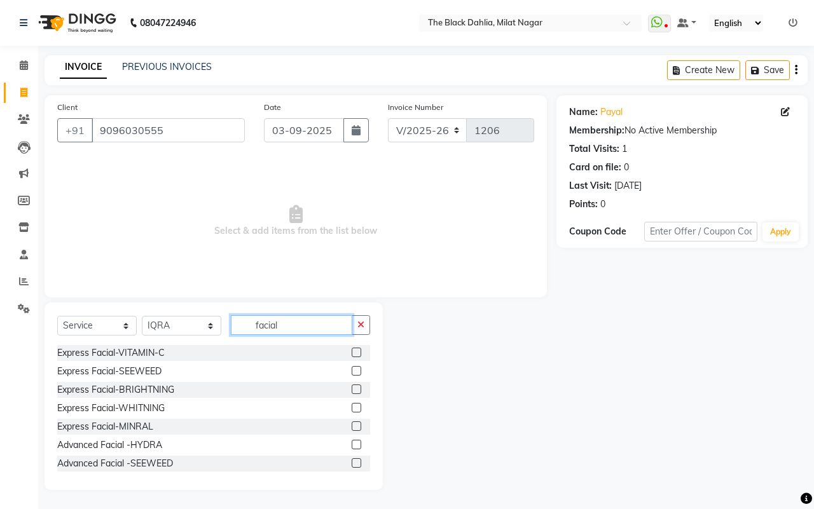
type input "facial"
click at [352, 352] on label at bounding box center [357, 353] width 10 height 10
click at [352, 352] on input "checkbox" at bounding box center [356, 353] width 8 height 8
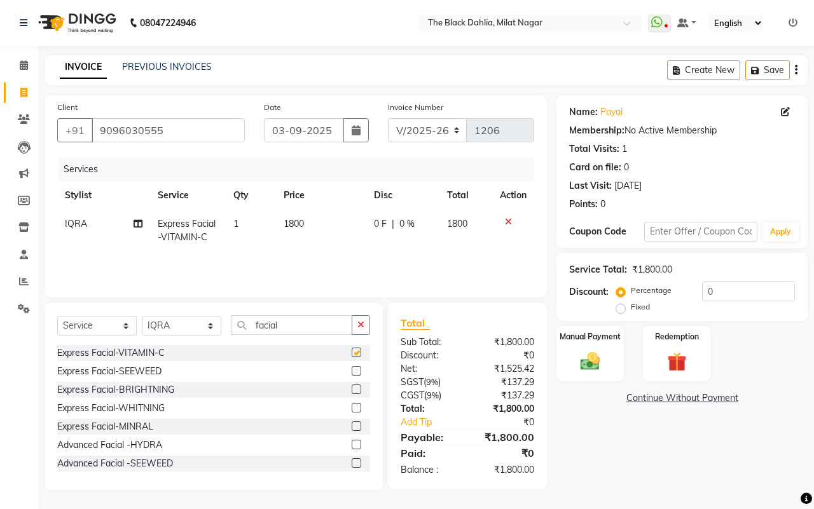
checkbox input "false"
click at [352, 408] on label at bounding box center [357, 408] width 10 height 10
click at [352, 408] on input "checkbox" at bounding box center [356, 408] width 8 height 8
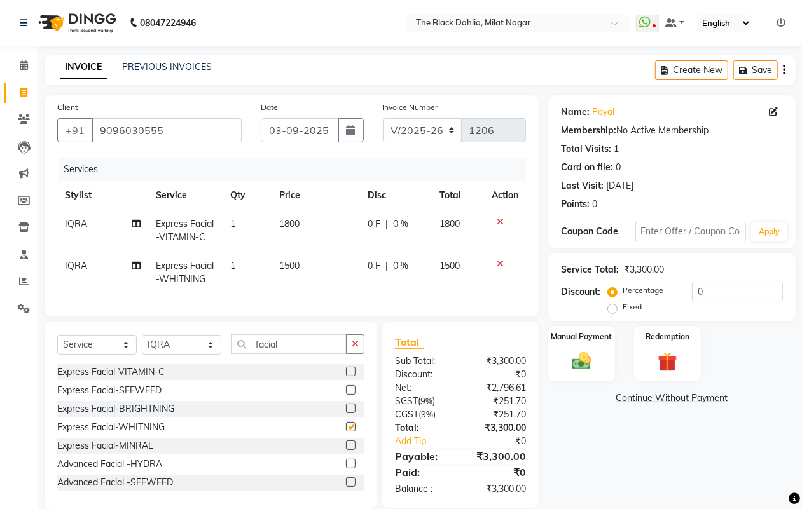
checkbox input "false"
click at [346, 413] on label at bounding box center [351, 409] width 10 height 10
click at [346, 413] on input "checkbox" at bounding box center [350, 409] width 8 height 8
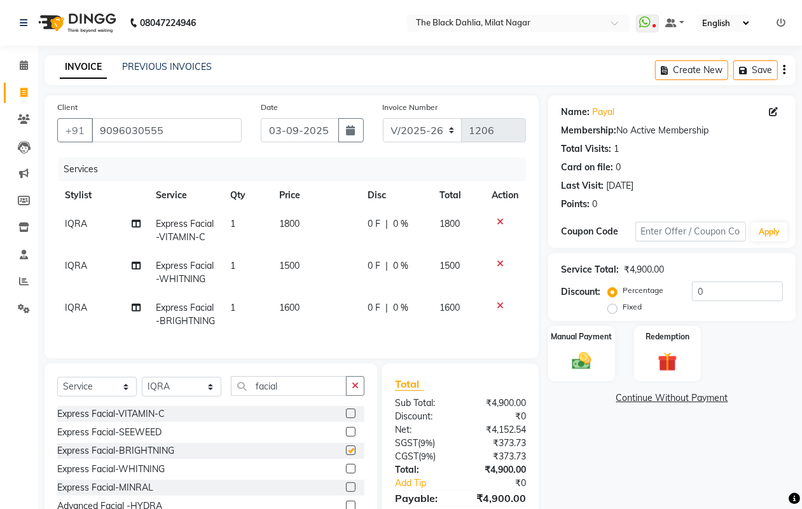
checkbox input "false"
click at [497, 264] on icon at bounding box center [500, 263] width 7 height 9
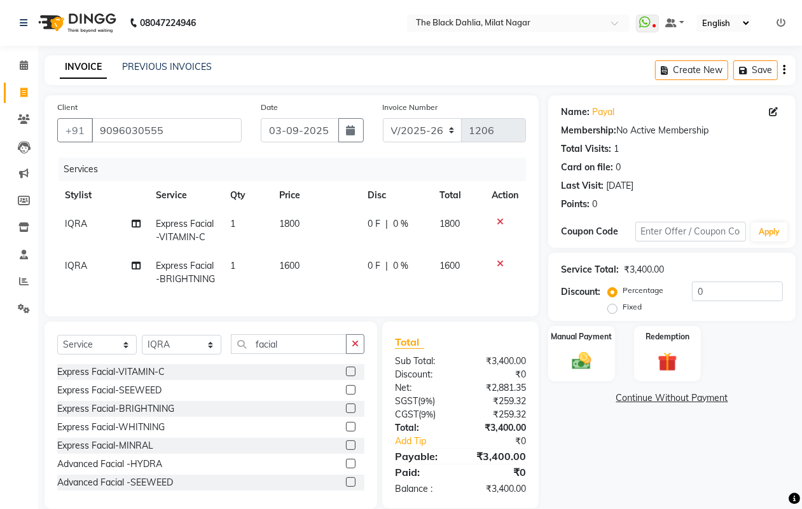
click at [498, 221] on icon at bounding box center [500, 221] width 7 height 9
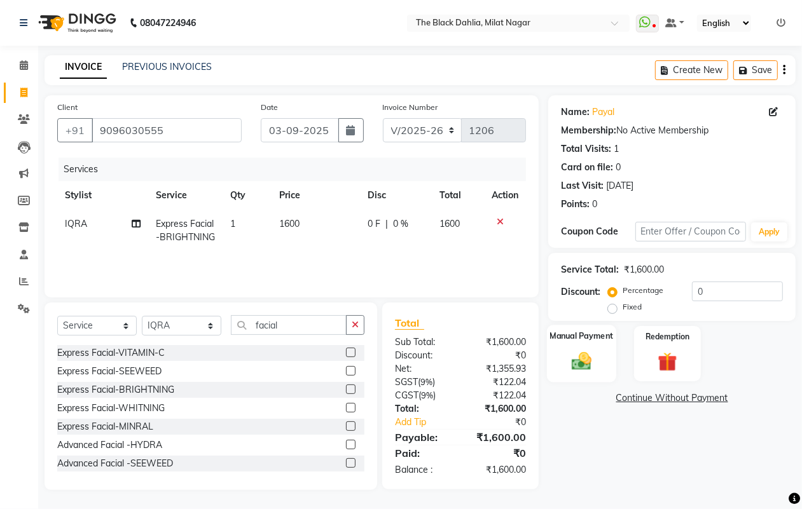
click at [573, 366] on img at bounding box center [581, 361] width 32 height 23
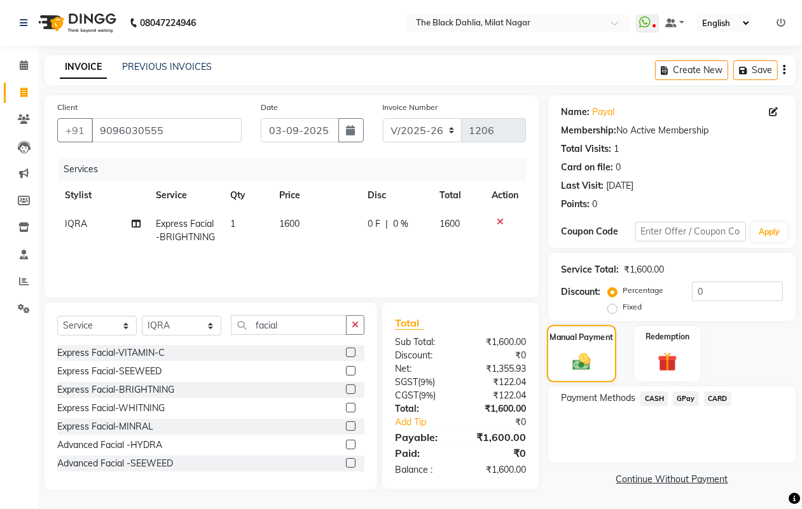
scroll to position [2, 0]
click at [644, 393] on span "CASH" at bounding box center [653, 399] width 27 height 15
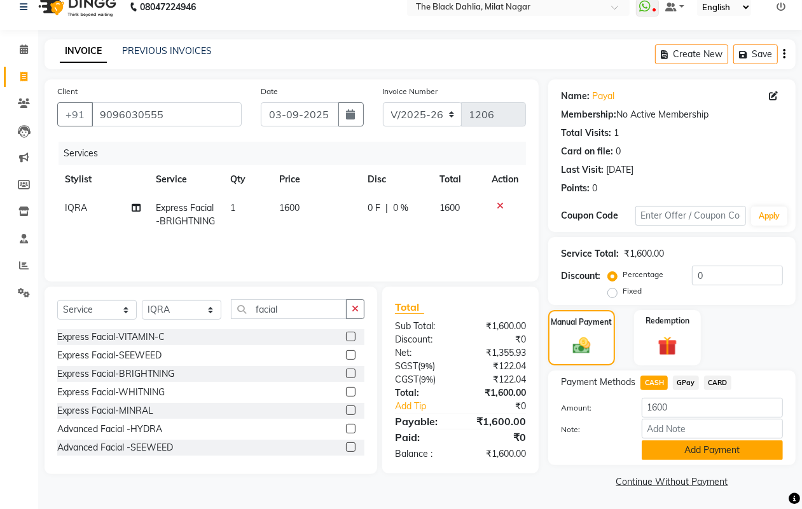
click at [691, 453] on button "Add Payment" at bounding box center [712, 451] width 141 height 20
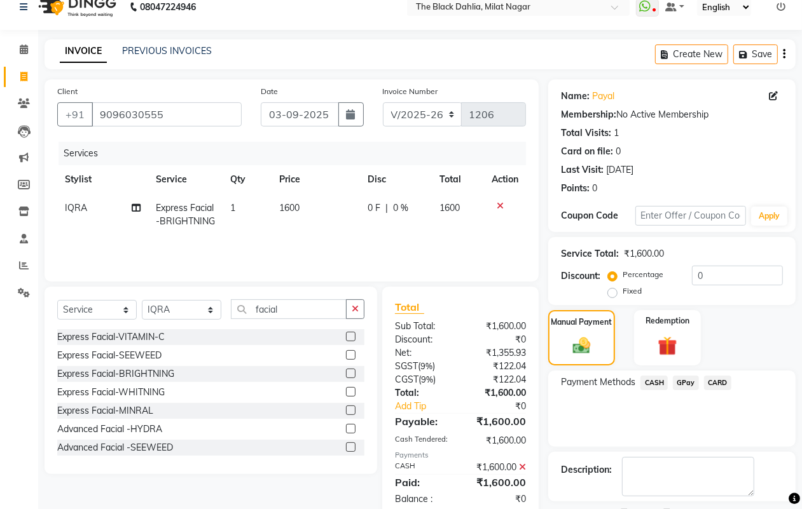
scroll to position [71, 0]
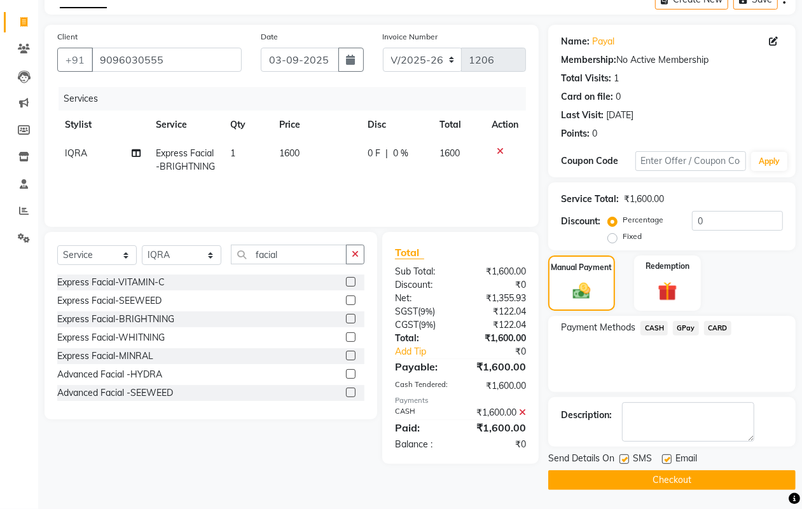
click at [666, 477] on button "Checkout" at bounding box center [671, 481] width 247 height 20
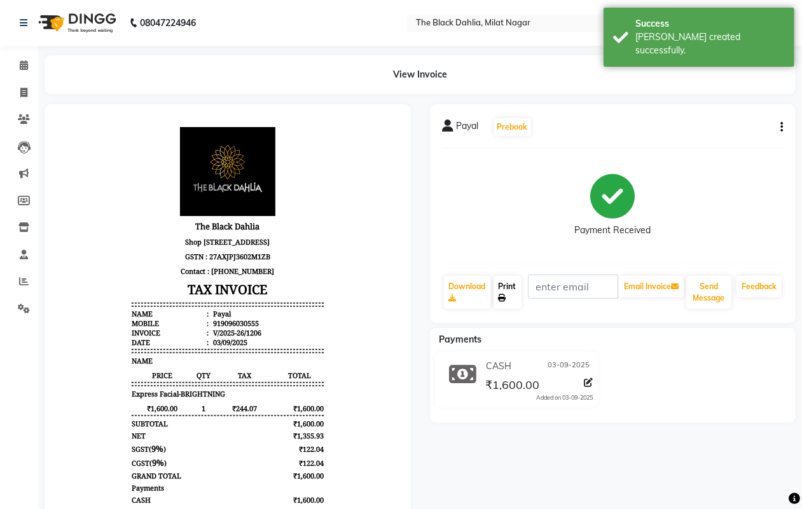
click at [504, 286] on link "Print" at bounding box center [508, 292] width 28 height 33
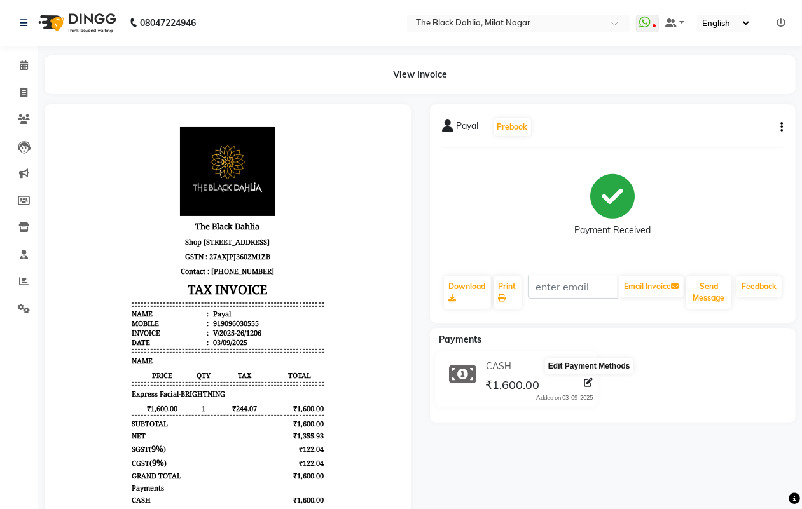
click at [592, 382] on icon at bounding box center [588, 382] width 9 height 9
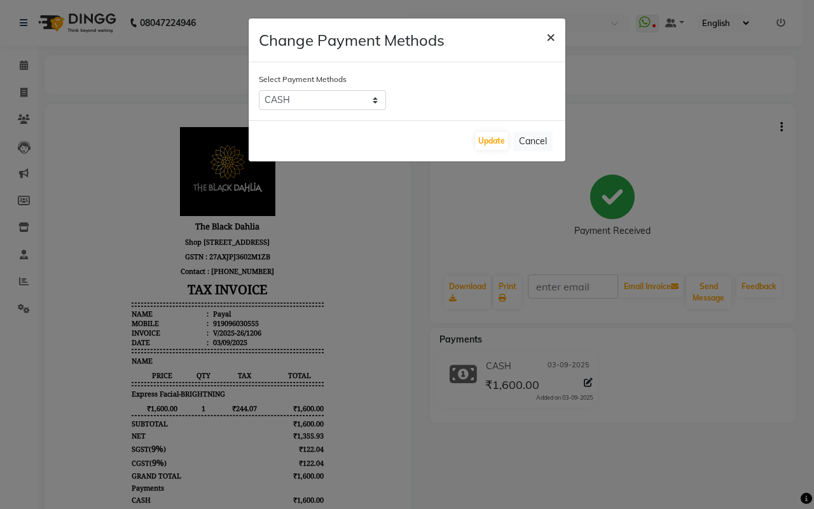
click at [553, 33] on span "×" at bounding box center [550, 36] width 9 height 19
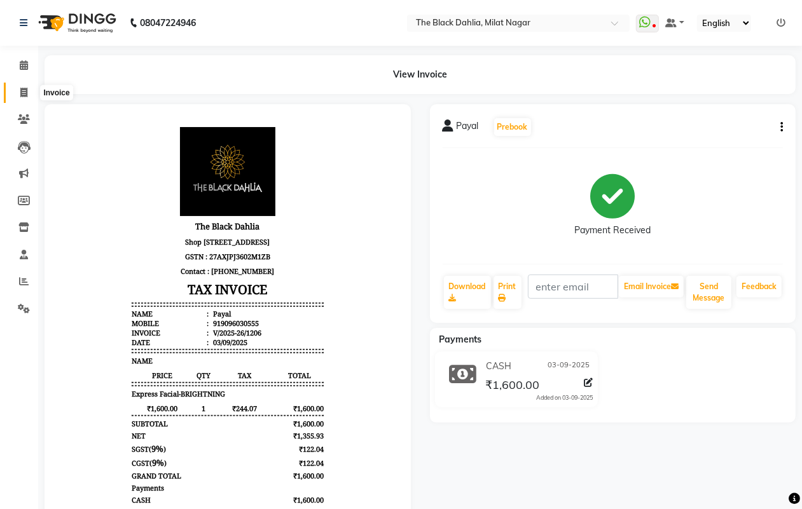
click at [19, 95] on span at bounding box center [24, 93] width 22 height 15
select select "4335"
select select "service"
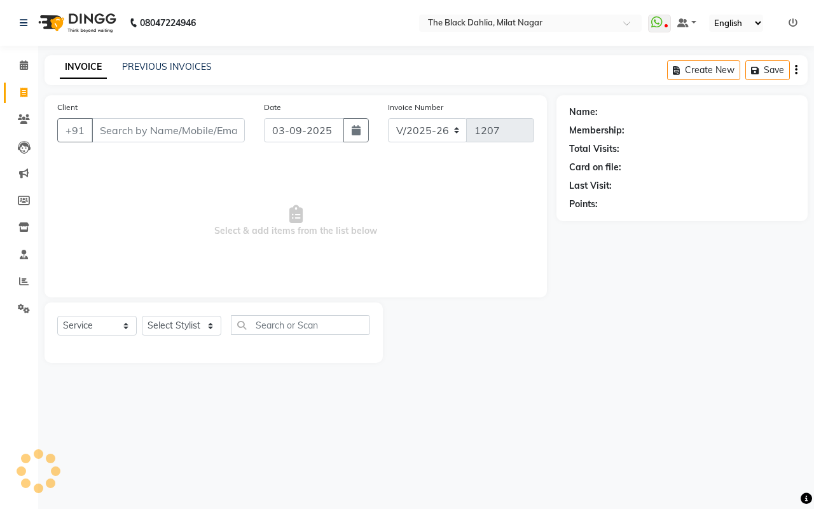
click at [170, 57] on div "INVOICE PREVIOUS INVOICES Create New Save" at bounding box center [426, 70] width 763 height 30
click at [183, 65] on link "PREVIOUS INVOICES" at bounding box center [167, 66] width 90 height 11
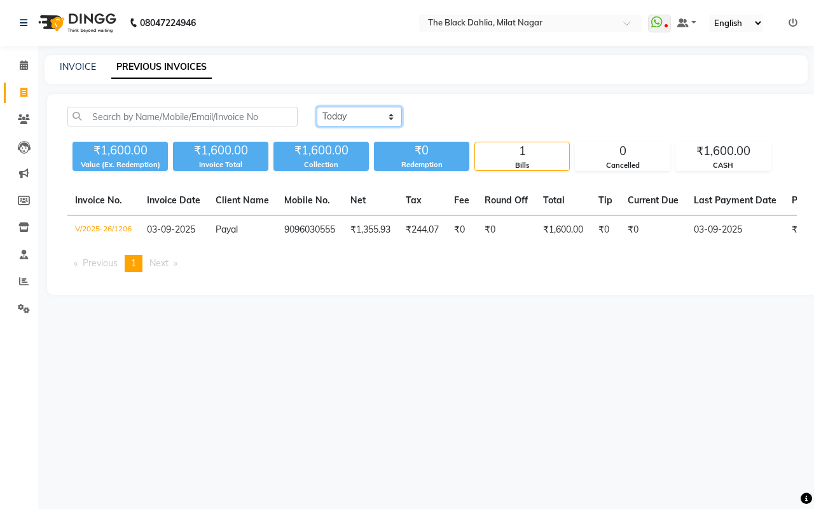
click at [368, 111] on select "[DATE] [DATE] Custom Range" at bounding box center [359, 117] width 85 height 20
select select "yesterday"
click at [317, 107] on select "[DATE] [DATE] Custom Range" at bounding box center [359, 117] width 85 height 20
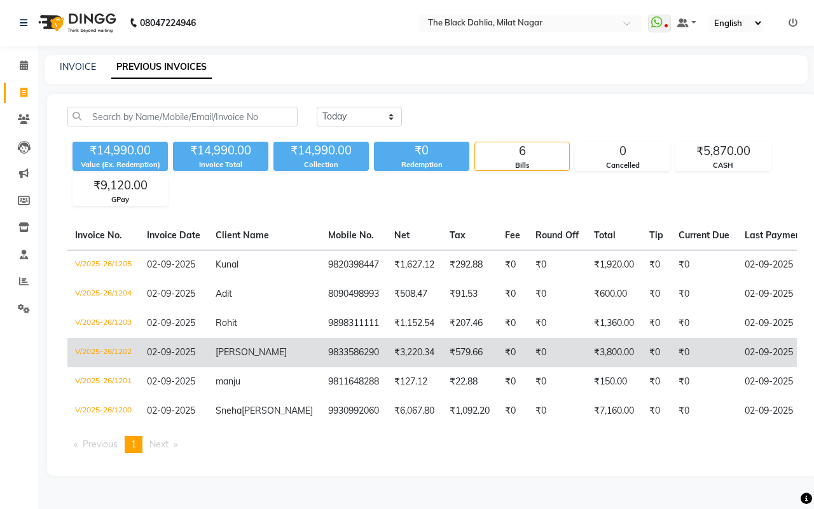
click at [387, 338] on td "₹3,220.34" at bounding box center [414, 352] width 55 height 29
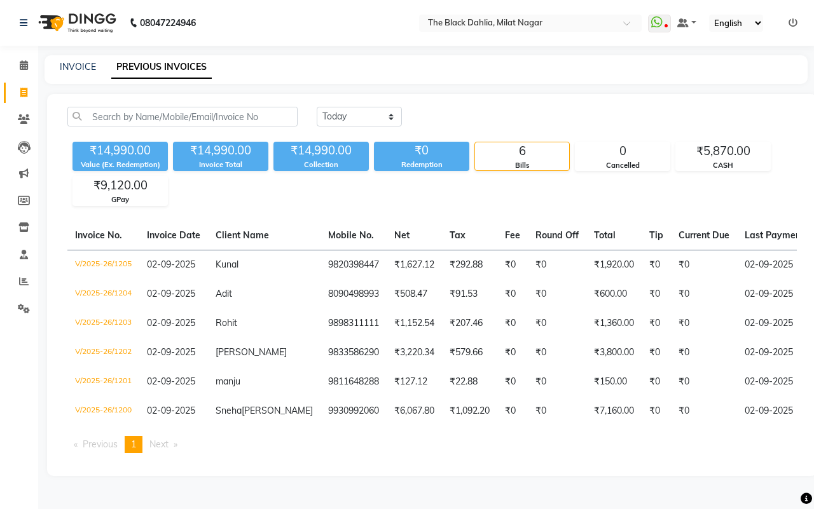
click at [332, 319] on td "9898311111" at bounding box center [354, 323] width 66 height 29
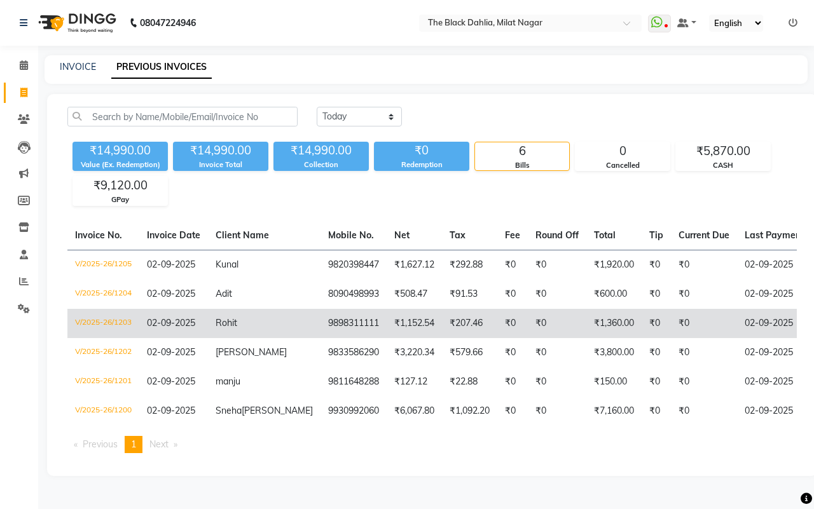
click at [321, 326] on td "9898311111" at bounding box center [354, 323] width 66 height 29
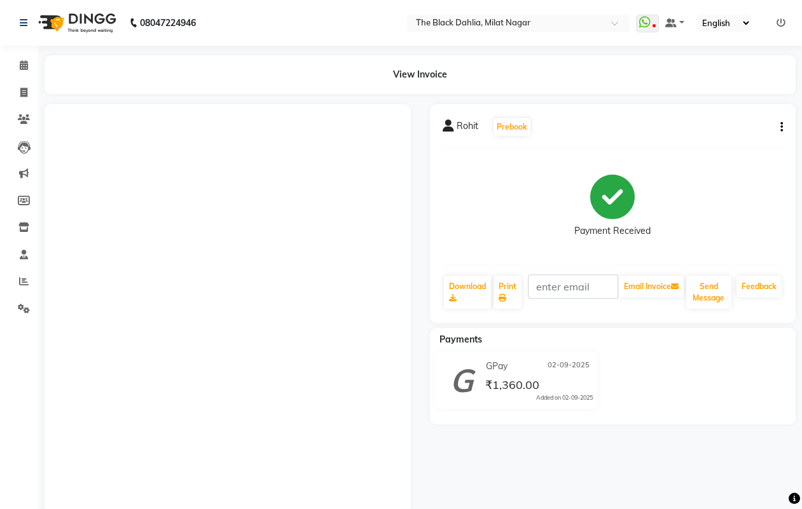
click at [579, 360] on span "02-09-2025" at bounding box center [569, 366] width 42 height 13
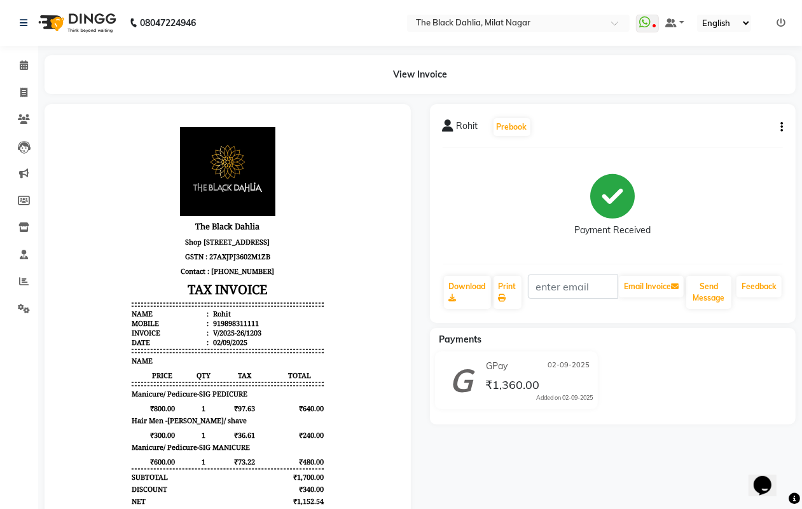
click at [579, 366] on span "02-09-2025" at bounding box center [569, 366] width 42 height 13
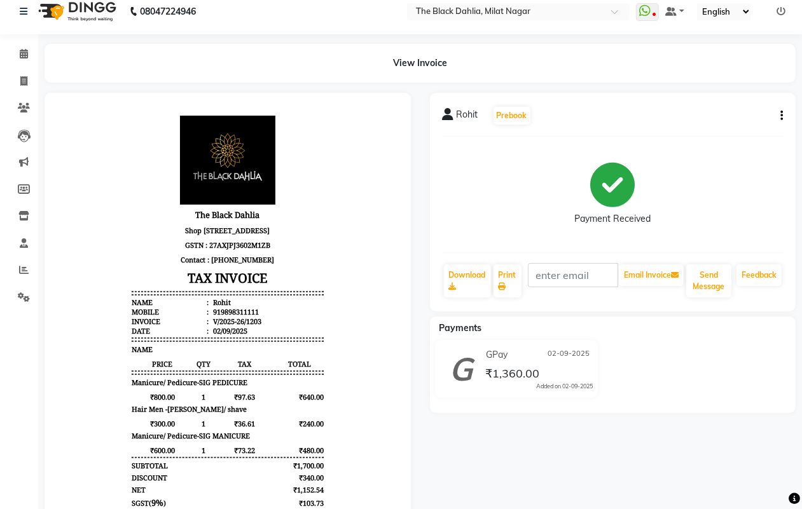
scroll to position [10, 0]
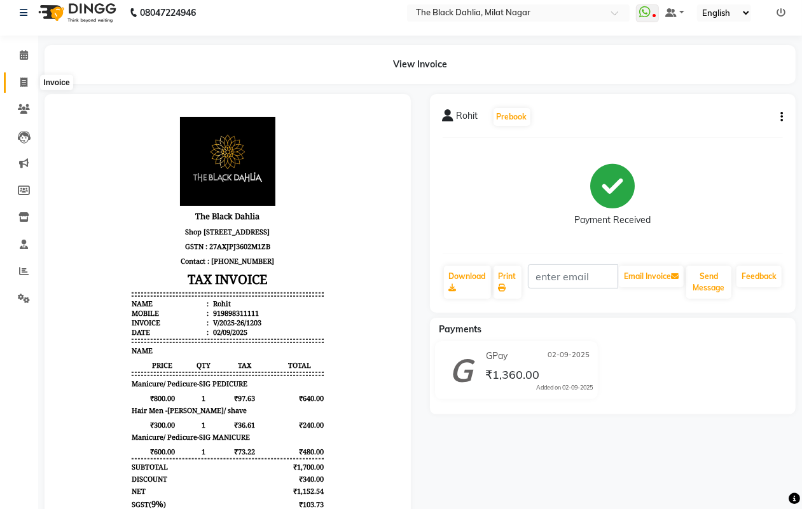
click at [24, 85] on icon at bounding box center [23, 83] width 7 height 10
select select "4335"
select select "service"
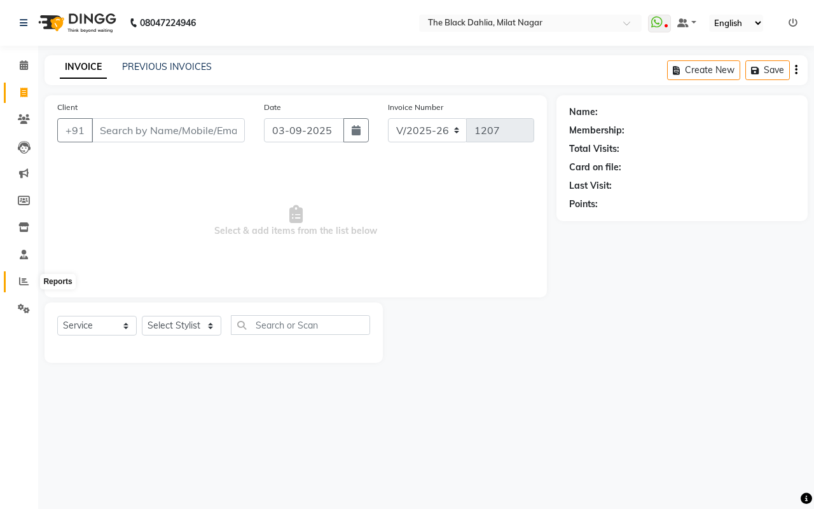
click at [24, 283] on icon at bounding box center [24, 282] width 10 height 10
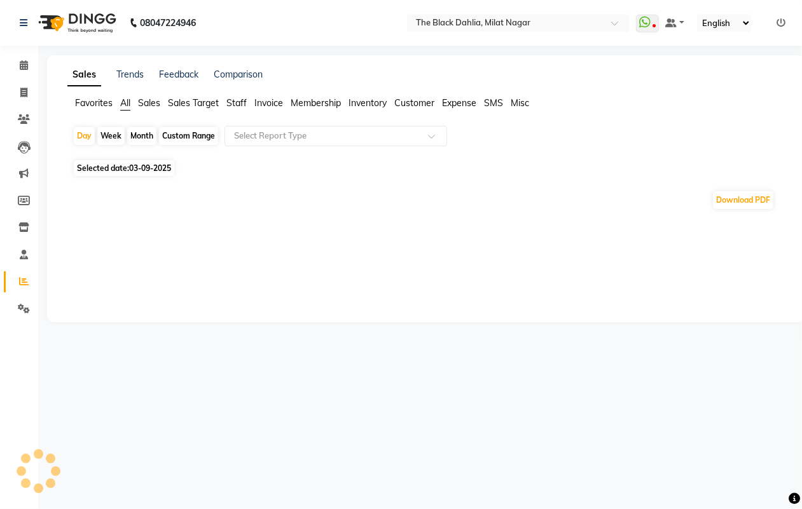
click at [205, 139] on div "Custom Range" at bounding box center [188, 136] width 59 height 18
select select "9"
select select "2025"
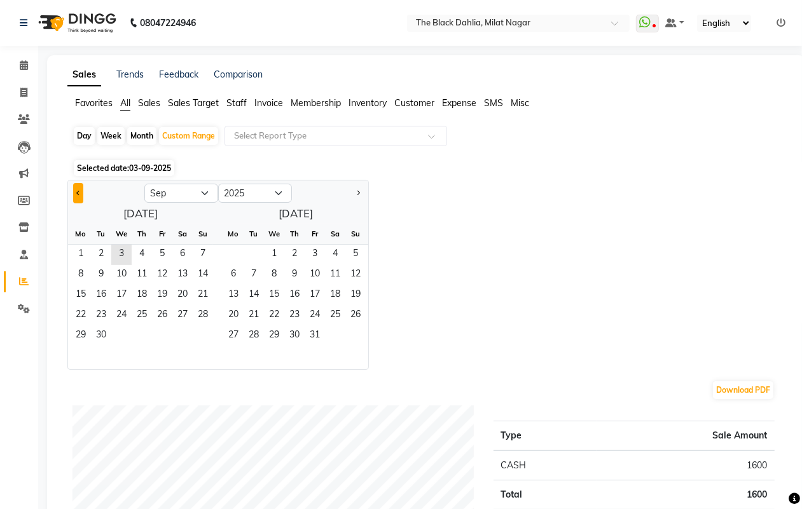
click at [75, 191] on button "Previous month" at bounding box center [78, 193] width 10 height 20
select select "8"
click at [157, 244] on div "Fr" at bounding box center [162, 234] width 20 height 20
click at [156, 256] on span "1" at bounding box center [162, 255] width 20 height 20
click at [252, 341] on span "30" at bounding box center [254, 336] width 20 height 20
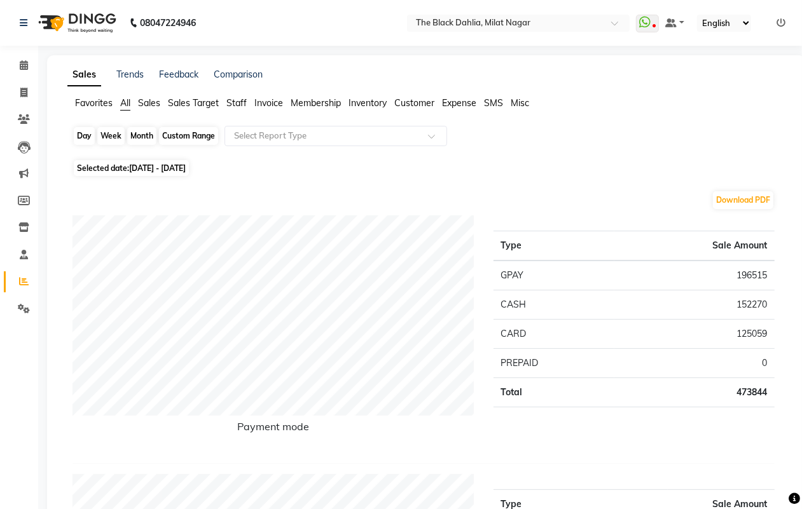
click at [177, 135] on div "Custom Range" at bounding box center [188, 136] width 59 height 18
select select "8"
select select "2025"
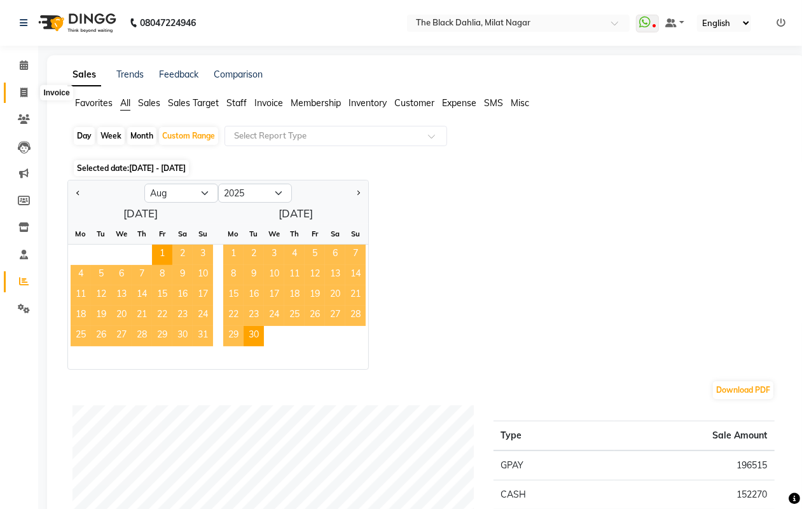
click at [24, 94] on icon at bounding box center [23, 93] width 7 height 10
select select "4335"
select select "service"
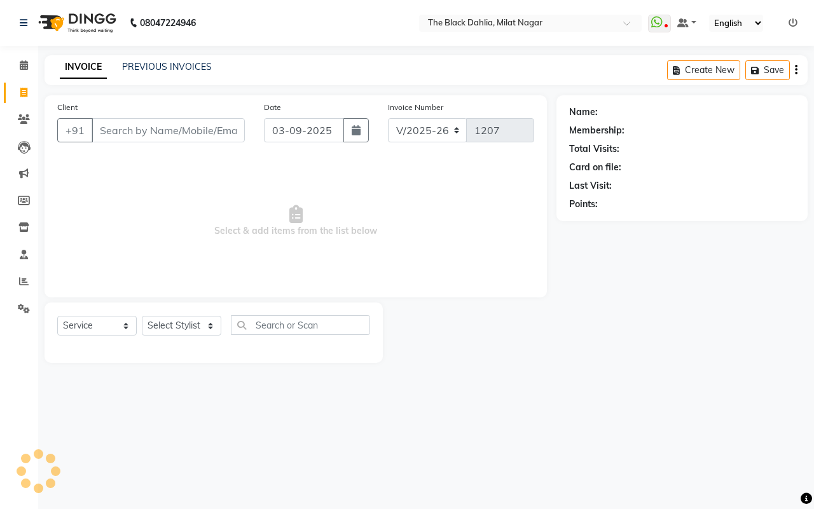
click at [170, 74] on div "INVOICE PREVIOUS INVOICES" at bounding box center [136, 67] width 183 height 15
click at [177, 67] on link "PREVIOUS INVOICES" at bounding box center [167, 66] width 90 height 11
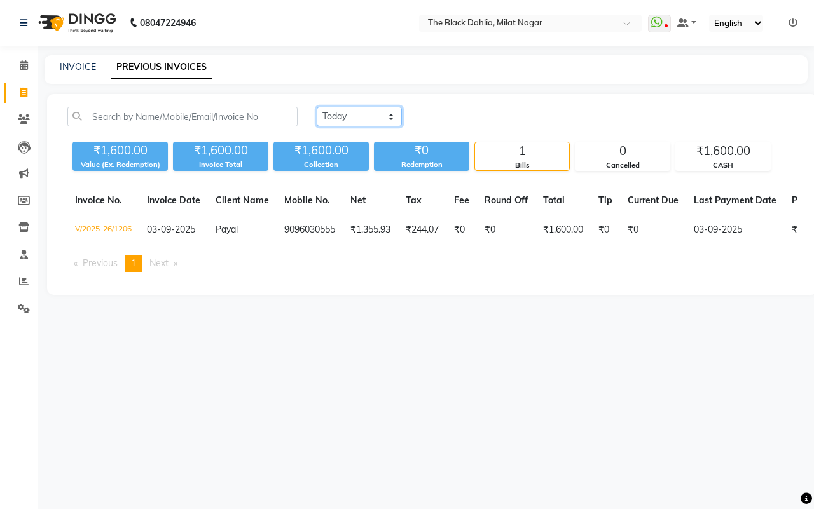
click at [326, 120] on select "[DATE] [DATE] Custom Range" at bounding box center [359, 117] width 85 height 20
click at [317, 107] on select "[DATE] [DATE] Custom Range" at bounding box center [359, 117] width 85 height 20
click at [76, 58] on div "INVOICE PREVIOUS INVOICES" at bounding box center [426, 69] width 763 height 29
click at [74, 71] on link "INVOICE" at bounding box center [78, 66] width 36 height 11
select select "service"
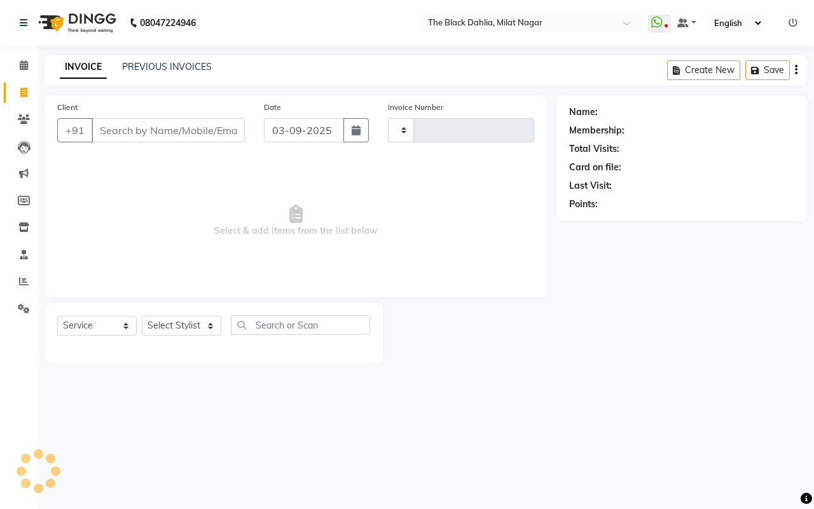
type input "1207"
select select "4335"
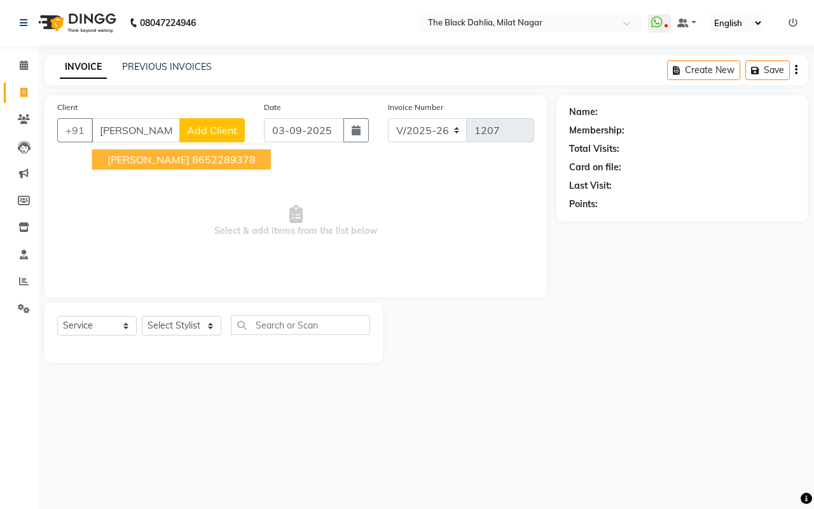
click at [192, 156] on ngb-highlight "8652289378" at bounding box center [224, 159] width 64 height 13
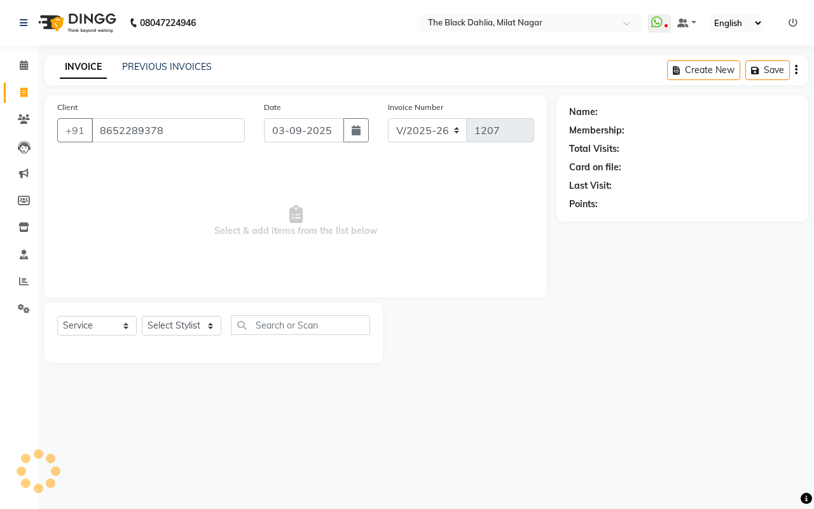
type input "8652289378"
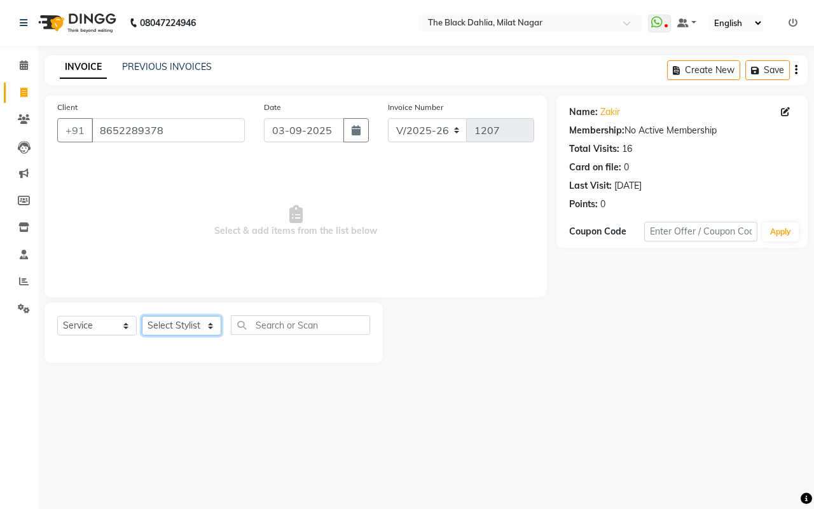
click at [186, 328] on select "Select Stylist [PERSON_NAME] [PERSON_NAME] [PERSON_NAME] Dr [PERSON_NAME],[PERS…" at bounding box center [181, 326] width 79 height 20
select select "53805"
click at [142, 316] on select "Select Stylist [PERSON_NAME] [PERSON_NAME] [PERSON_NAME] Dr [PERSON_NAME],[PERS…" at bounding box center [181, 326] width 79 height 20
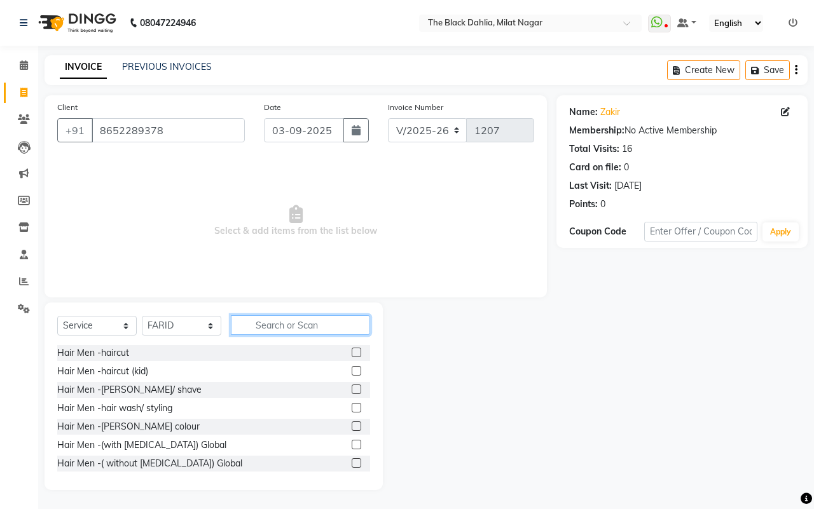
click at [302, 326] on input "text" at bounding box center [300, 325] width 139 height 20
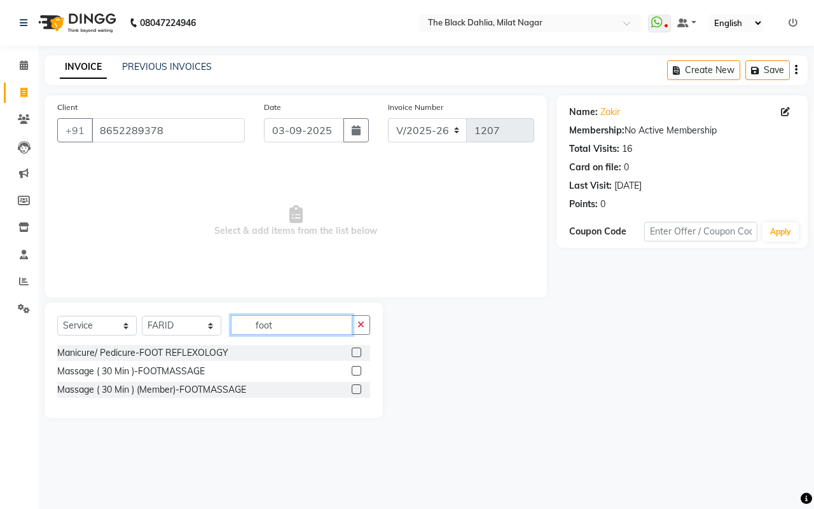
type input "foot"
click at [354, 371] on label at bounding box center [357, 371] width 10 height 10
click at [354, 371] on input "checkbox" at bounding box center [356, 372] width 8 height 8
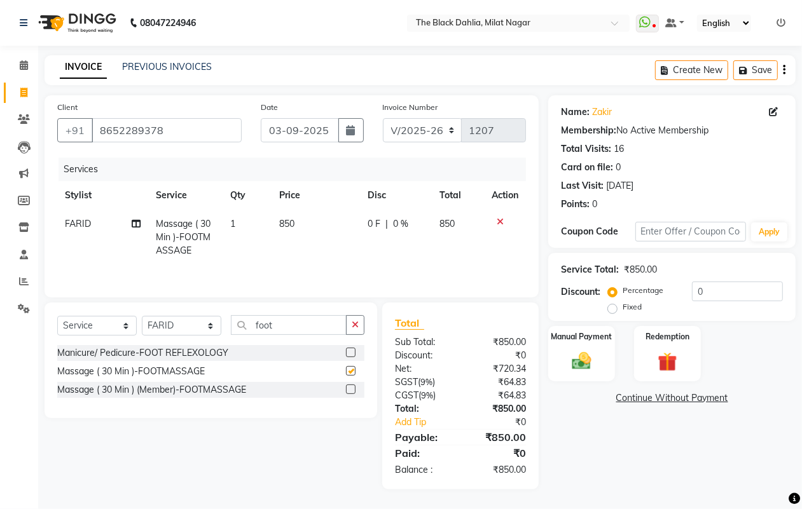
checkbox input "false"
click at [551, 358] on div "Manual Payment" at bounding box center [581, 354] width 69 height 58
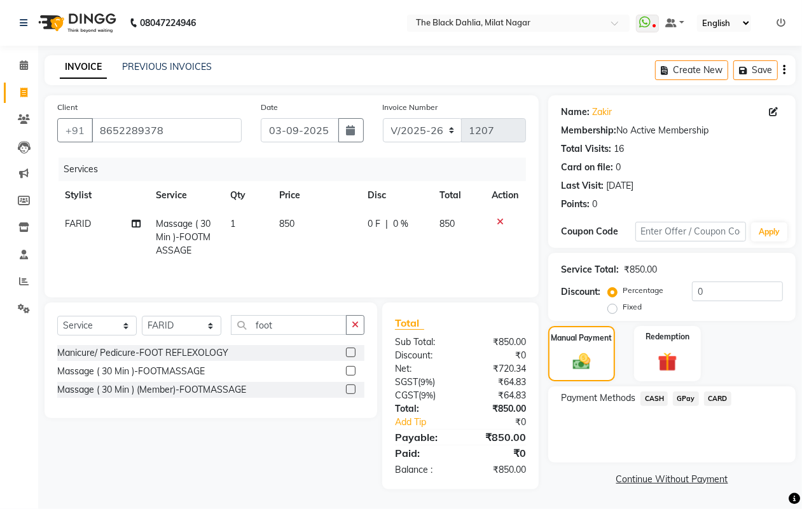
click at [687, 403] on span "GPay" at bounding box center [686, 399] width 26 height 15
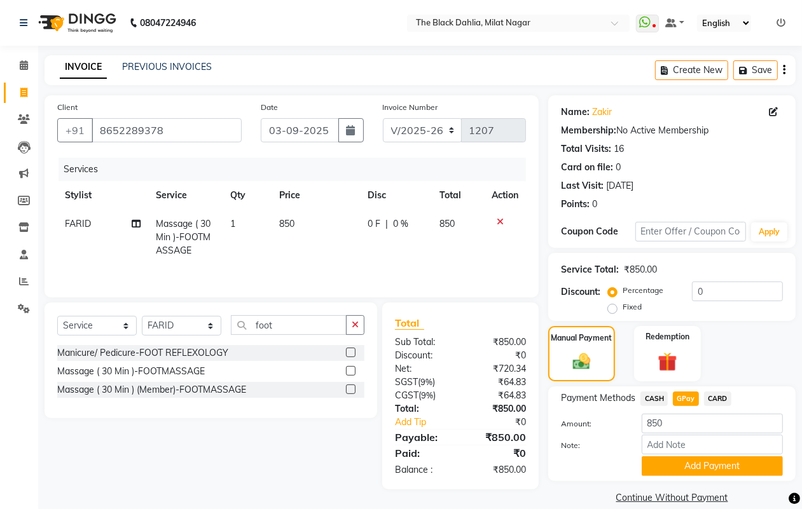
scroll to position [16, 0]
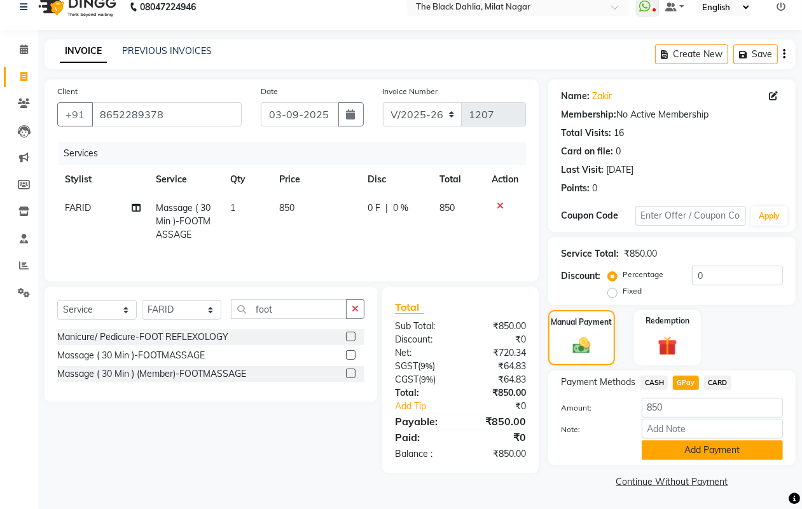
click at [691, 446] on button "Add Payment" at bounding box center [712, 451] width 141 height 20
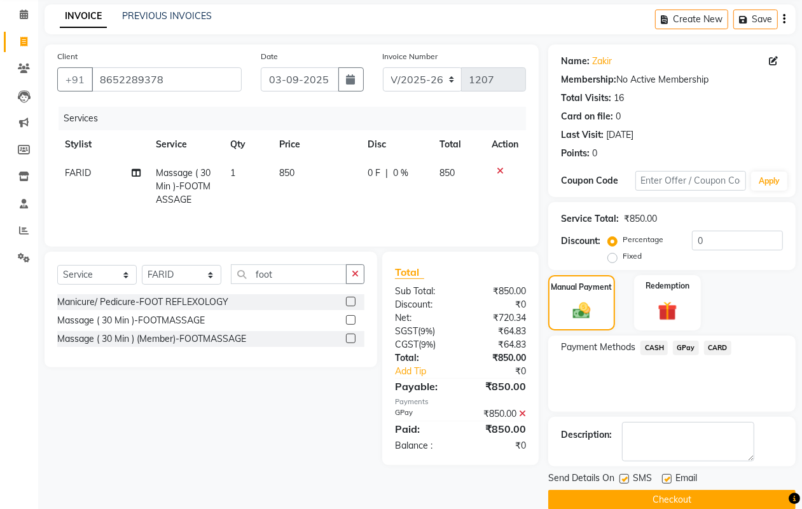
scroll to position [71, 0]
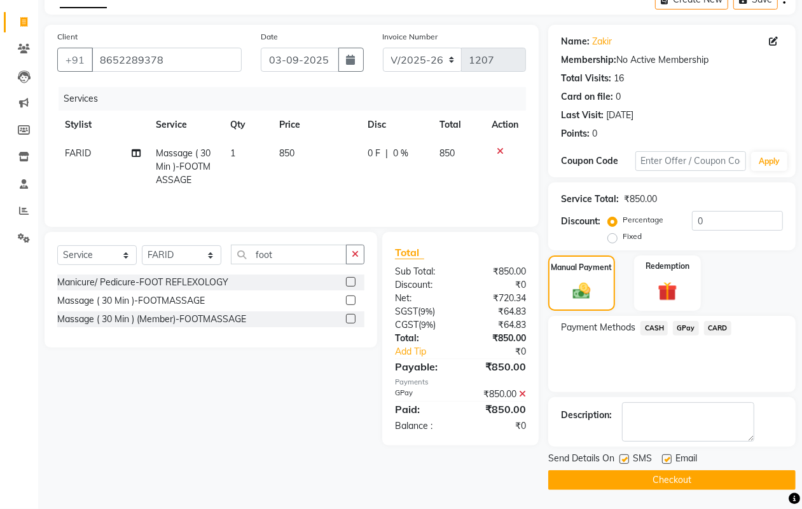
click at [690, 471] on button "Checkout" at bounding box center [671, 481] width 247 height 20
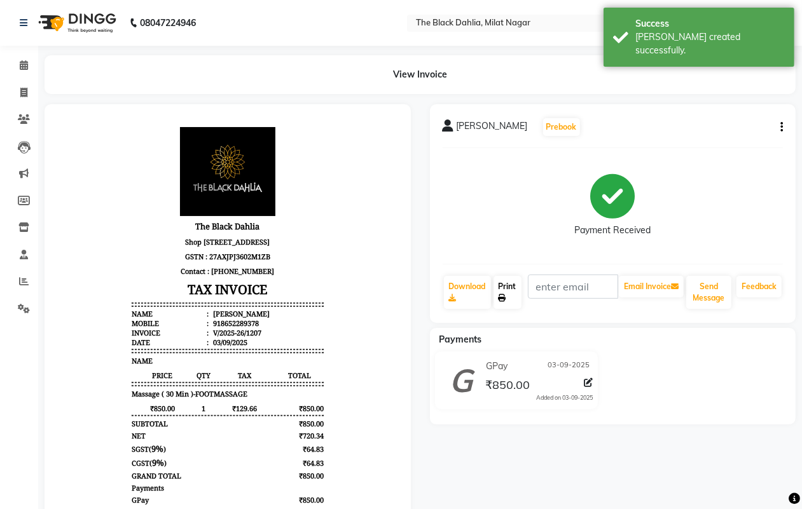
click at [512, 293] on link "Print" at bounding box center [508, 292] width 28 height 33
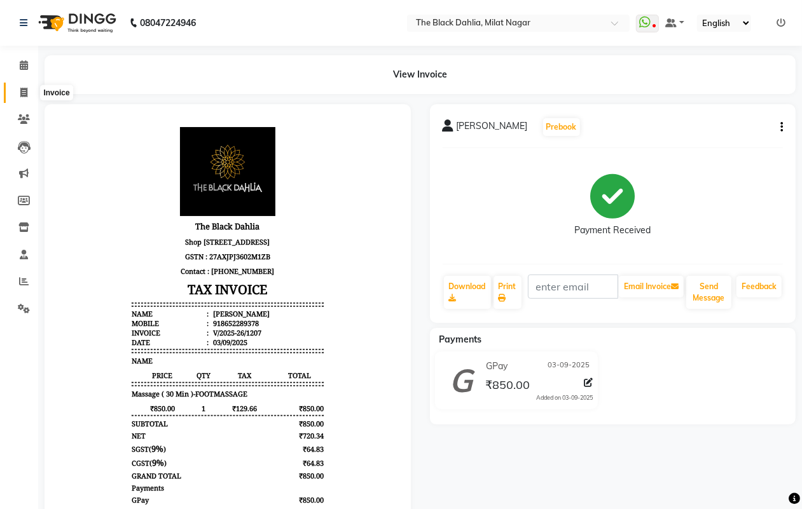
click at [17, 90] on span at bounding box center [24, 93] width 22 height 15
select select "4335"
select select "service"
